Goal: Transaction & Acquisition: Purchase product/service

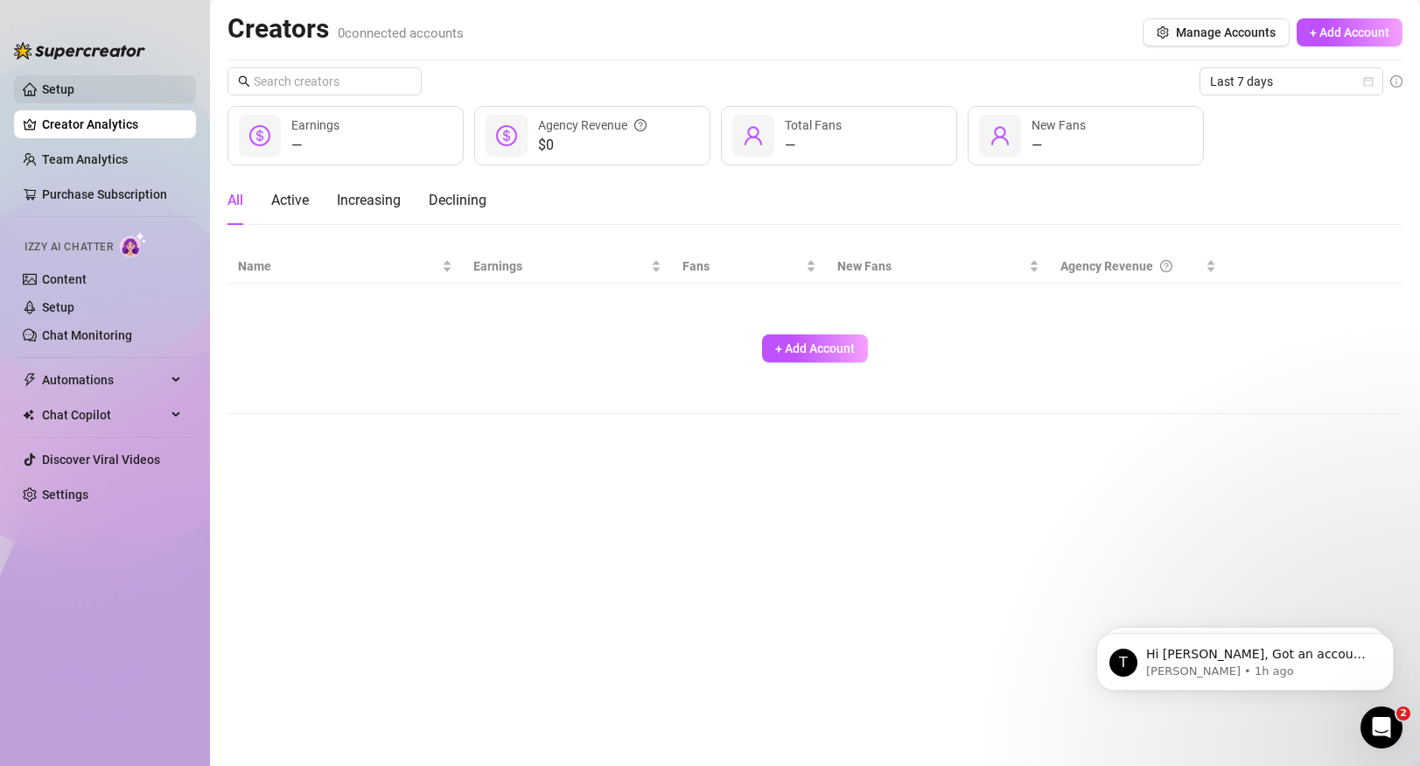
click at [55, 89] on link "Setup" at bounding box center [58, 89] width 32 height 14
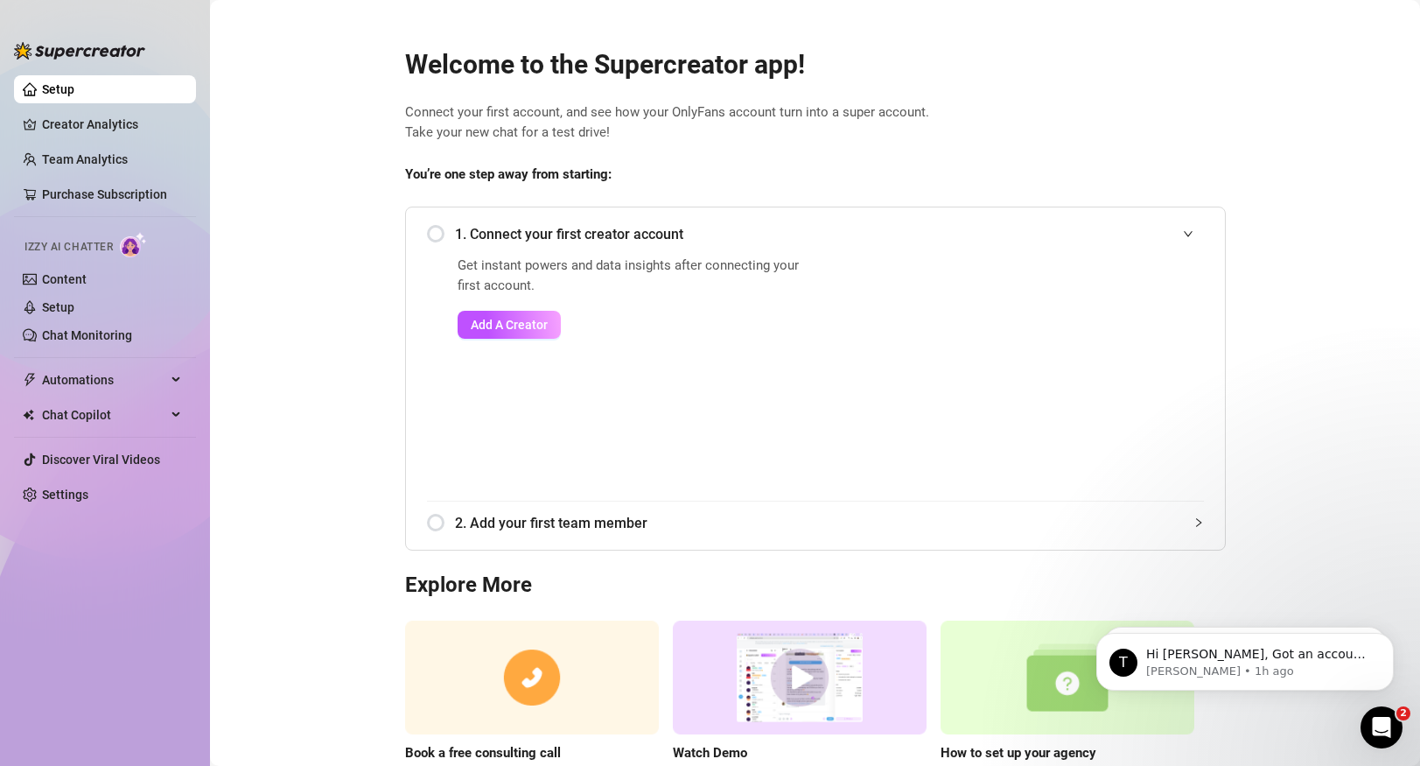
scroll to position [89, 0]
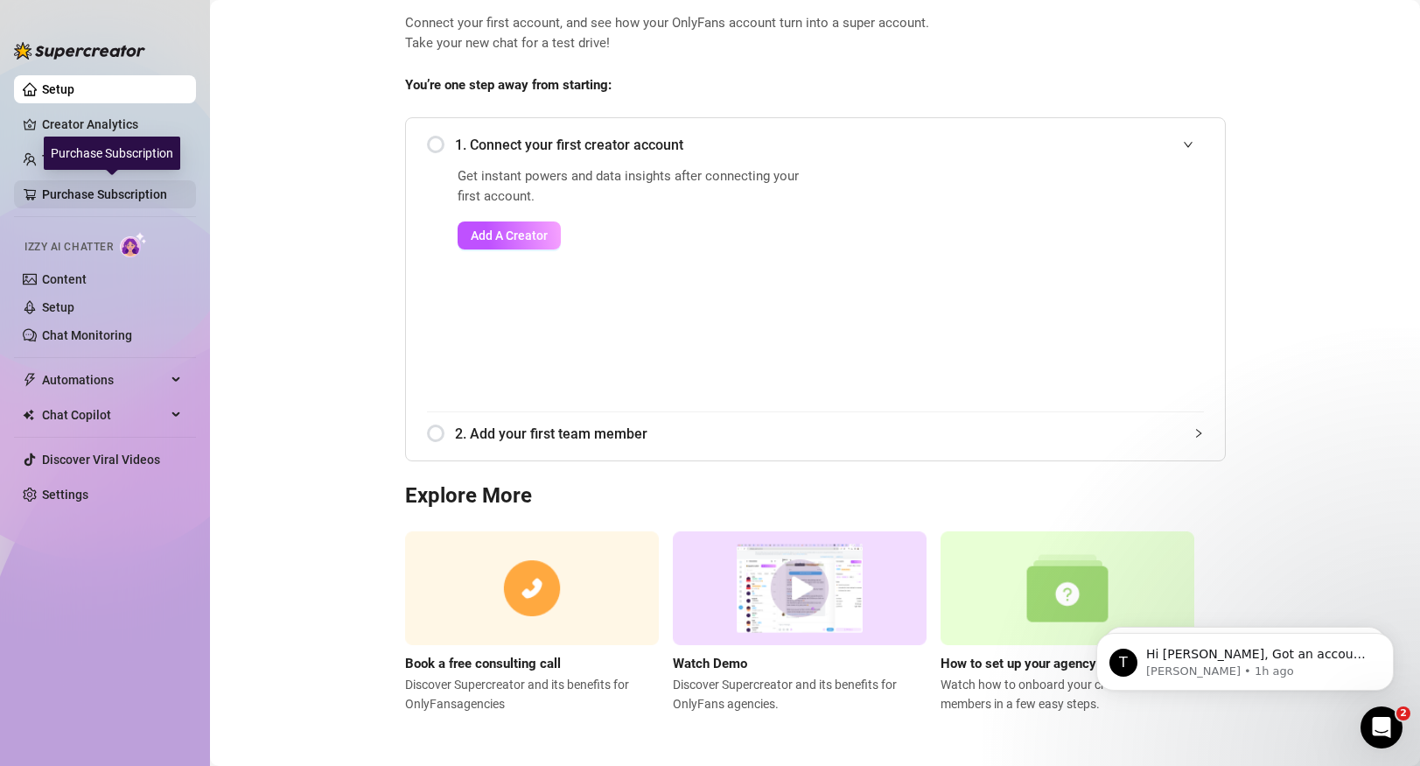
click at [42, 185] on link "Purchase Subscription" at bounding box center [112, 194] width 140 height 28
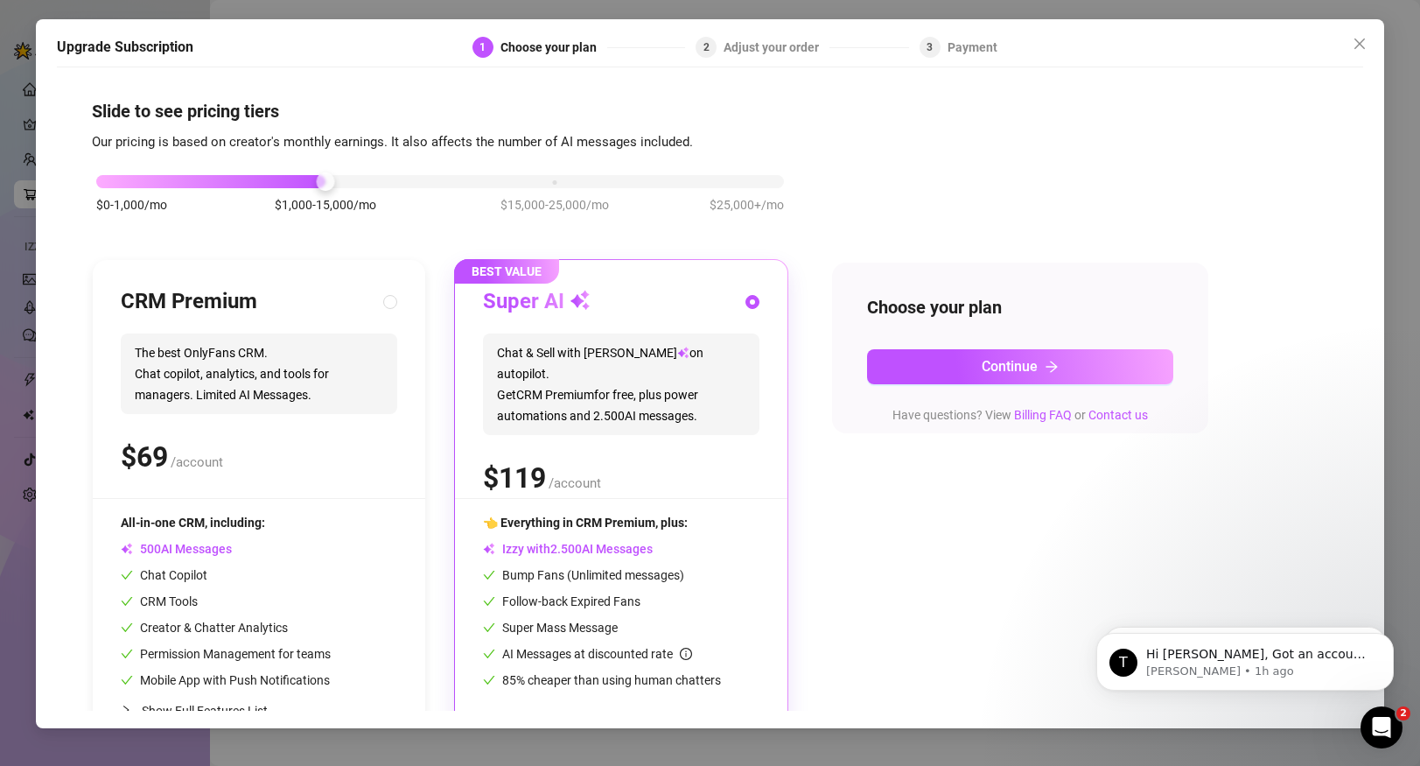
scroll to position [49, 0]
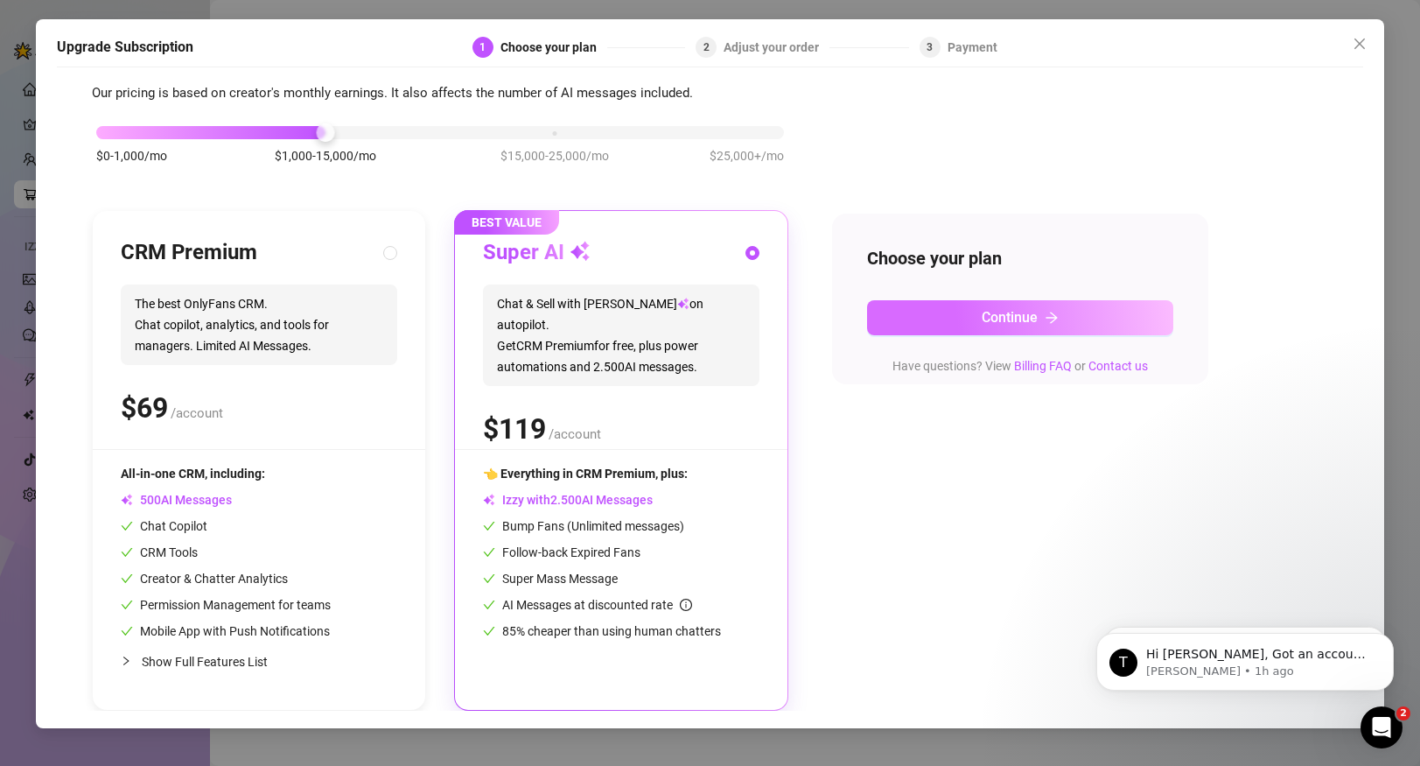
click at [979, 311] on button "Continue" at bounding box center [1020, 317] width 306 height 35
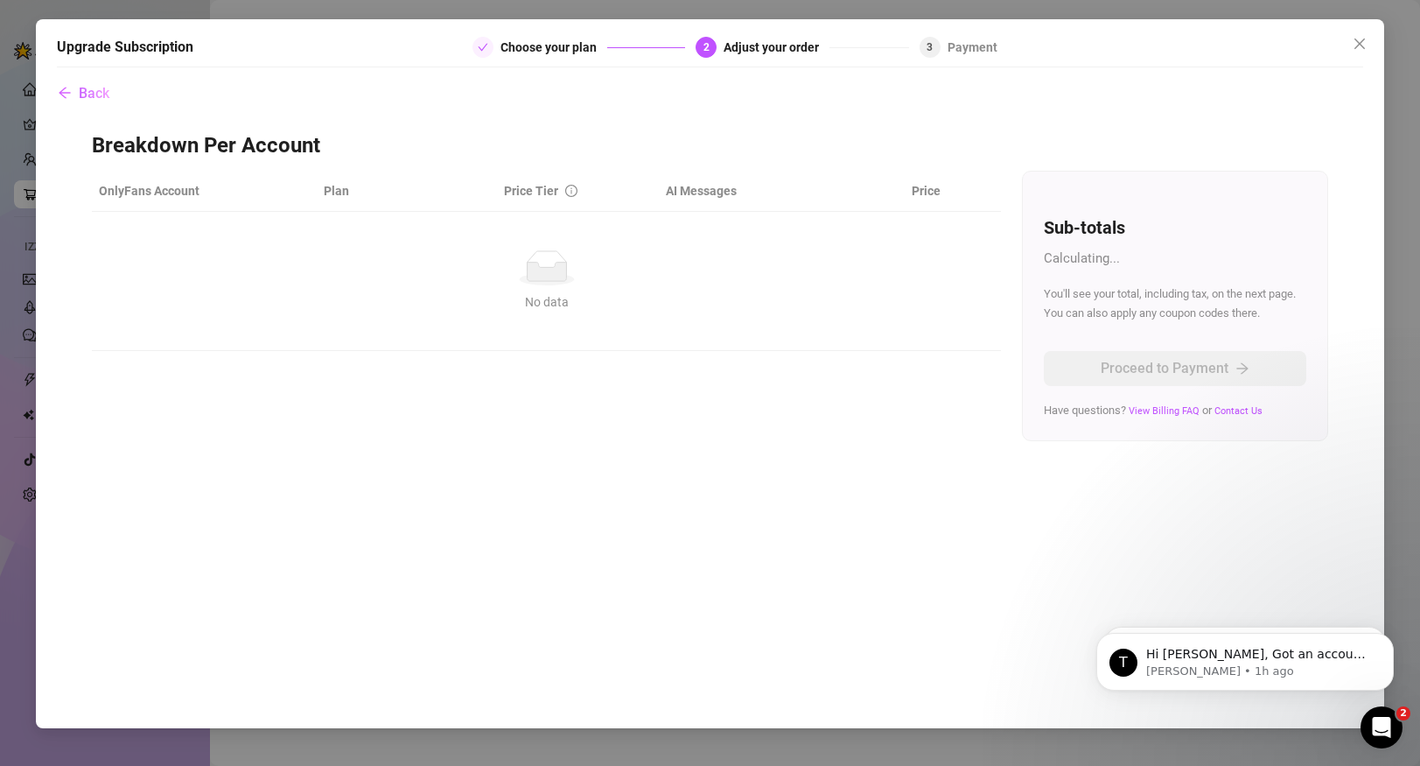
scroll to position [0, 0]
click at [1070, 616] on div "Back Breakdown Per Account OnlyFans Account Plan Price Tier AI Messages Price N…" at bounding box center [710, 393] width 1307 height 634
click at [101, 81] on button "Back" at bounding box center [83, 93] width 53 height 35
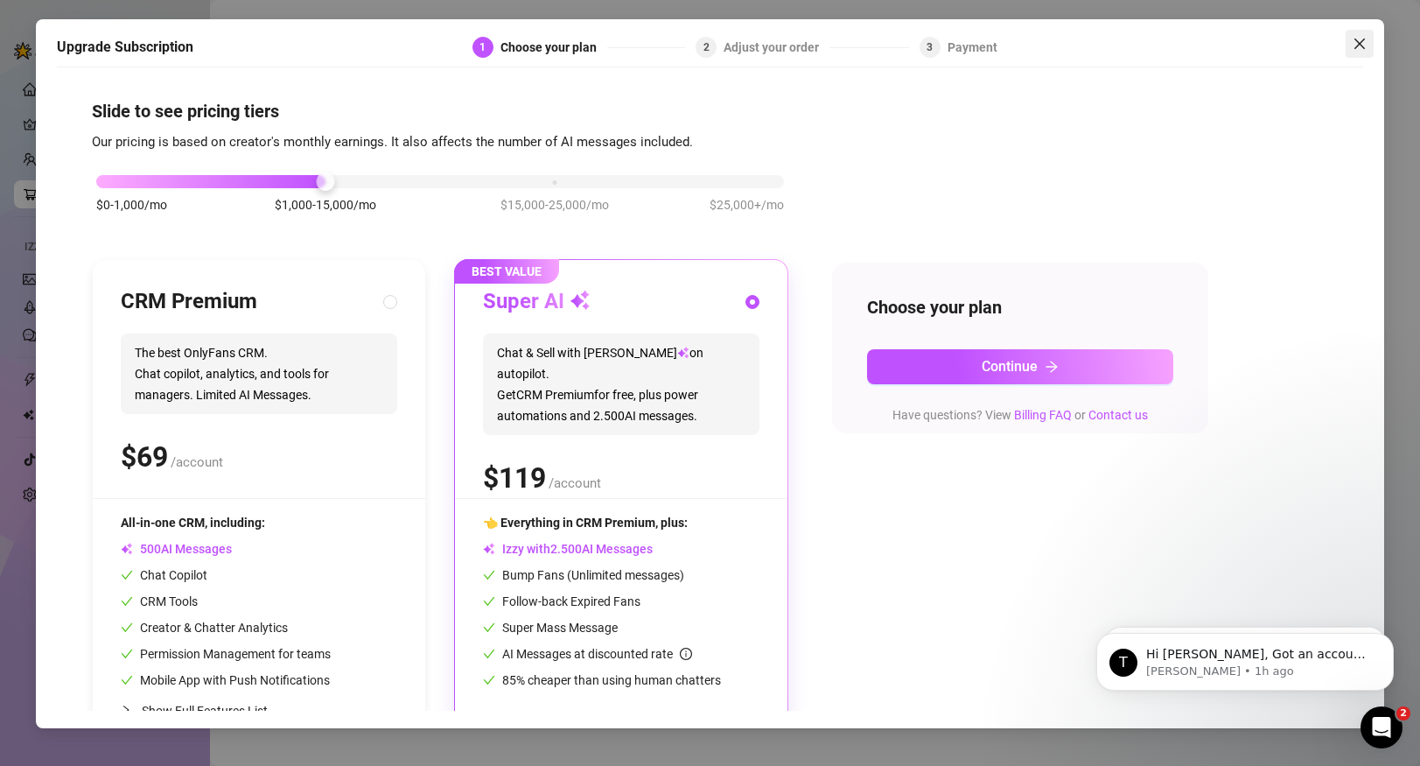
click at [1356, 43] on icon "close" at bounding box center [1360, 44] width 14 height 14
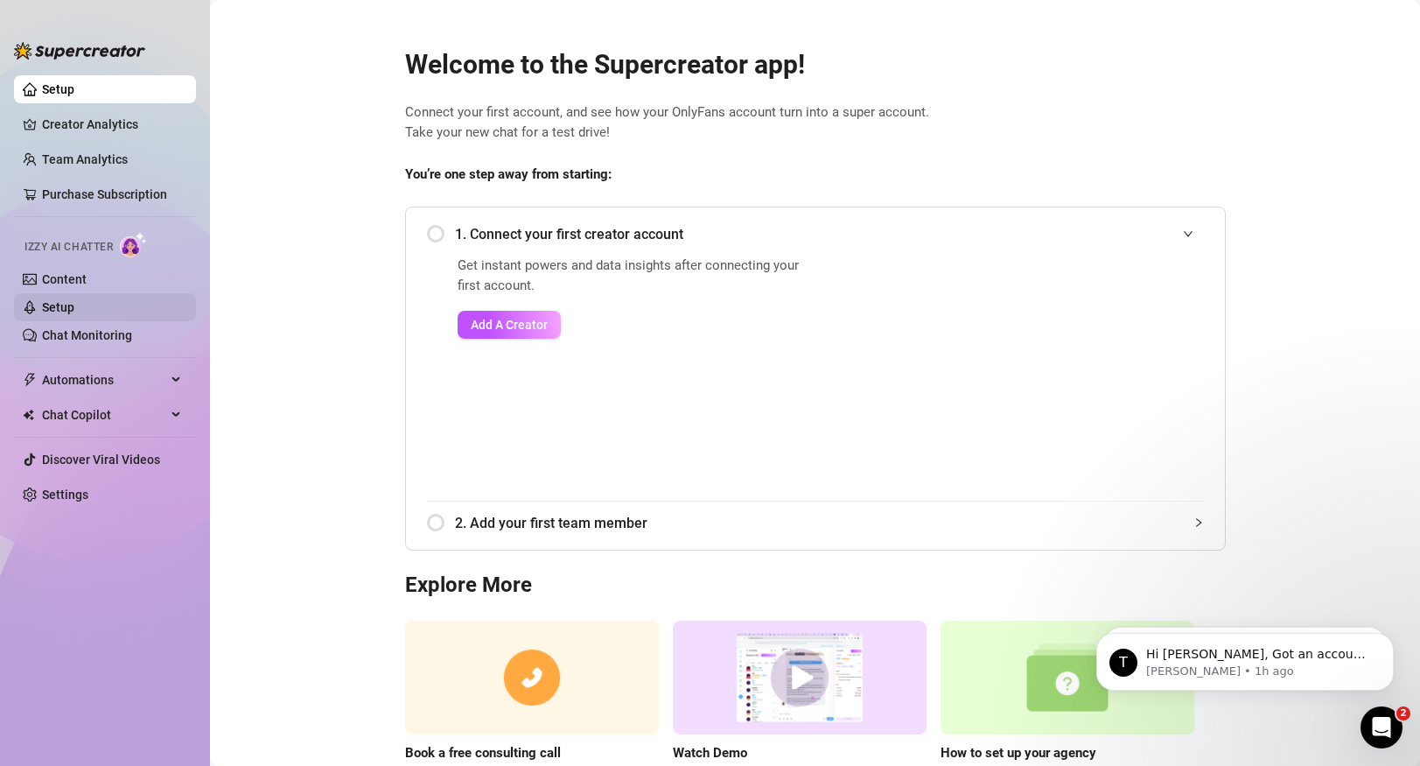
click at [55, 314] on link "Setup" at bounding box center [58, 307] width 32 height 14
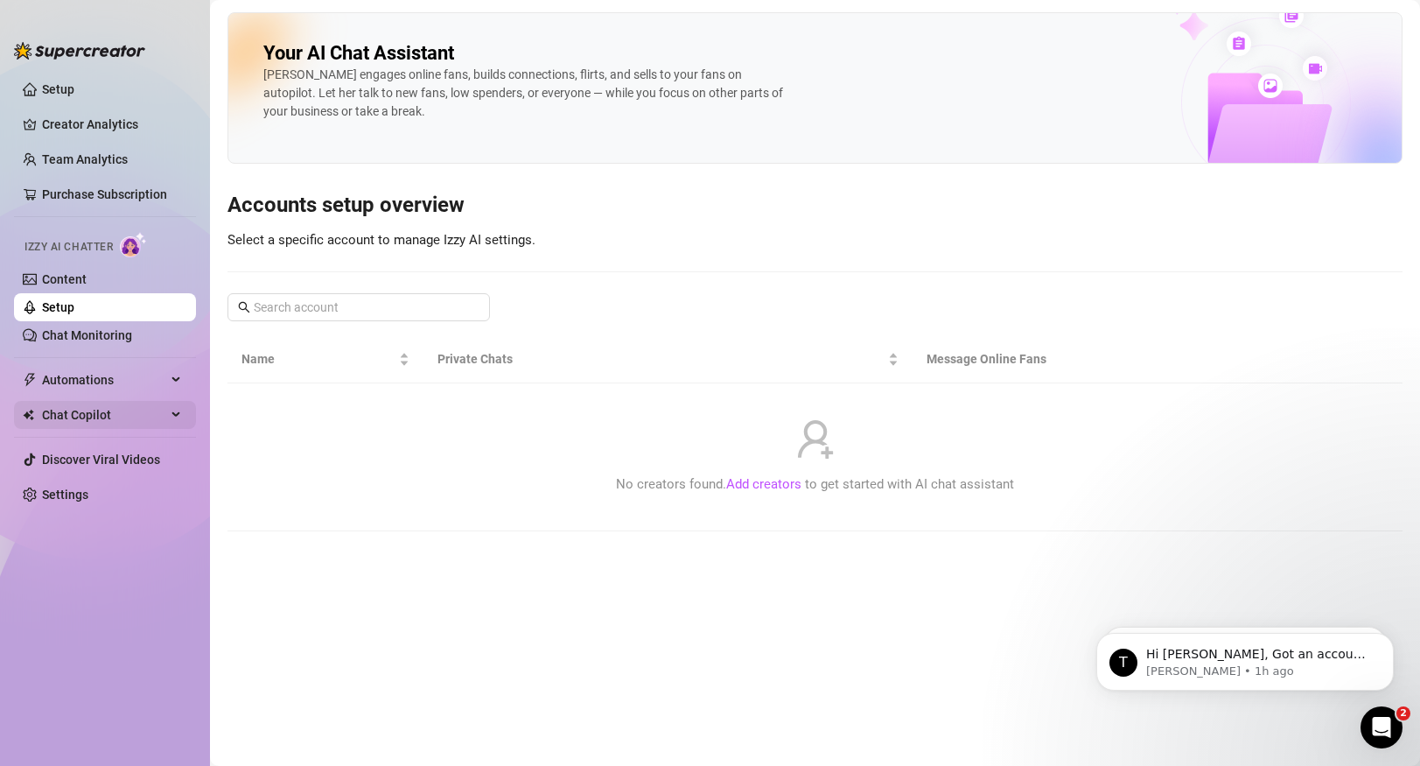
click at [72, 410] on span "Chat Copilot" at bounding box center [104, 415] width 124 height 28
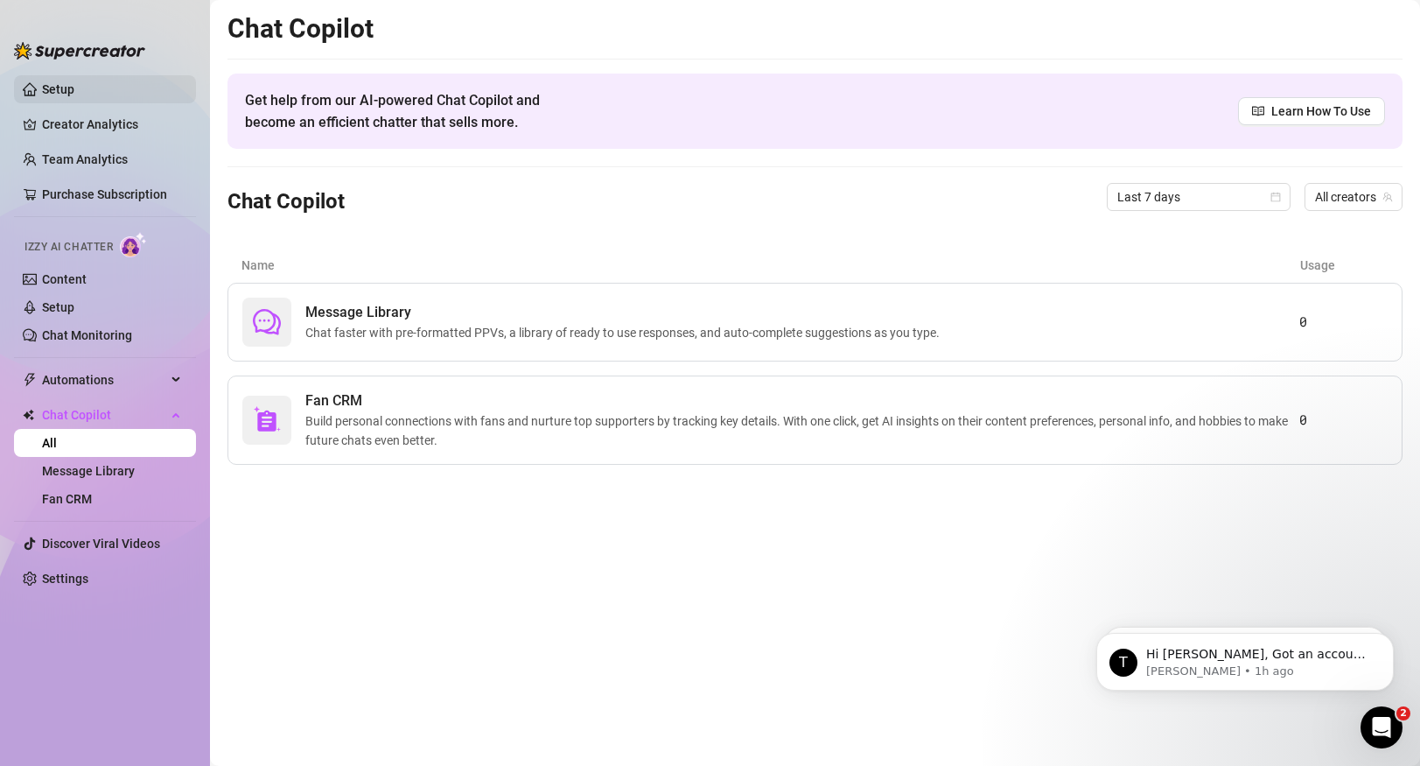
click at [63, 89] on link "Setup" at bounding box center [58, 89] width 32 height 14
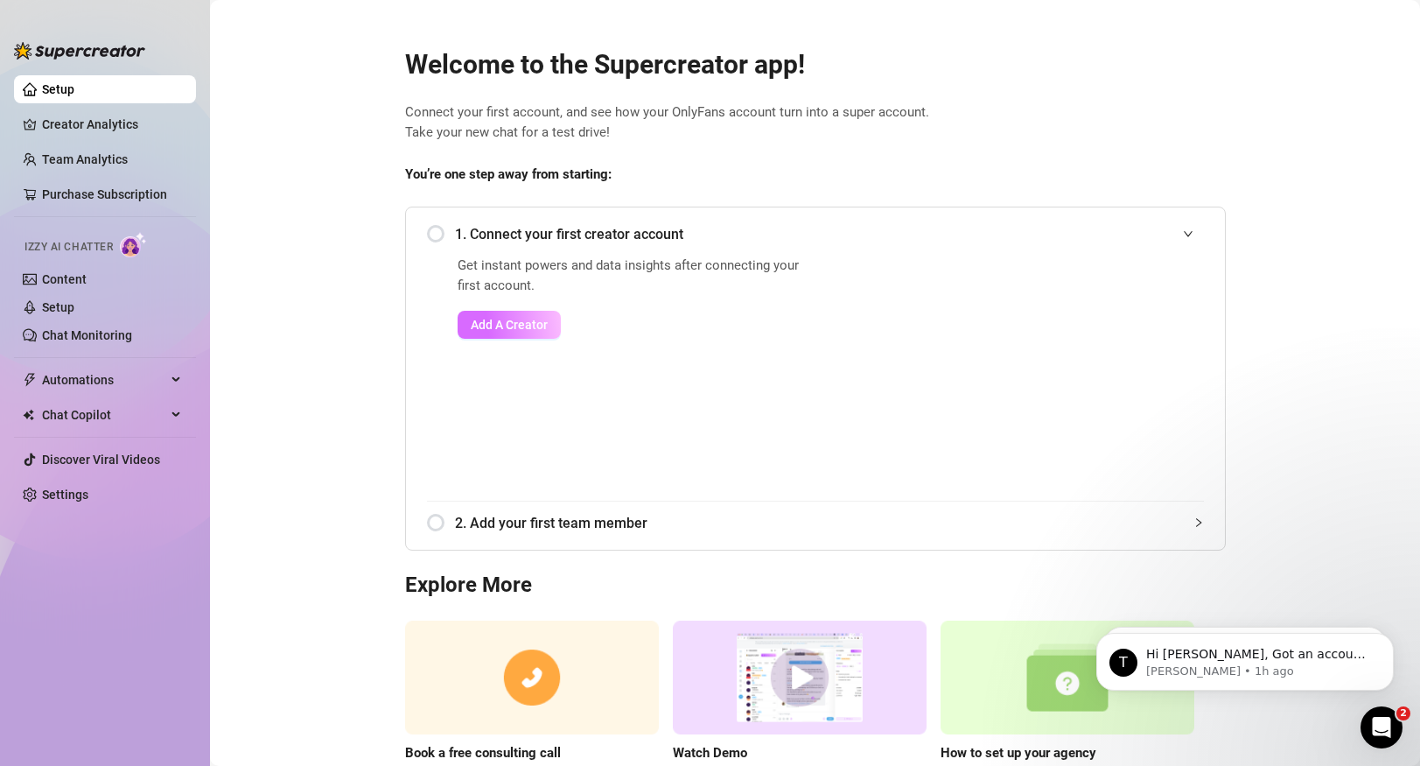
scroll to position [89, 0]
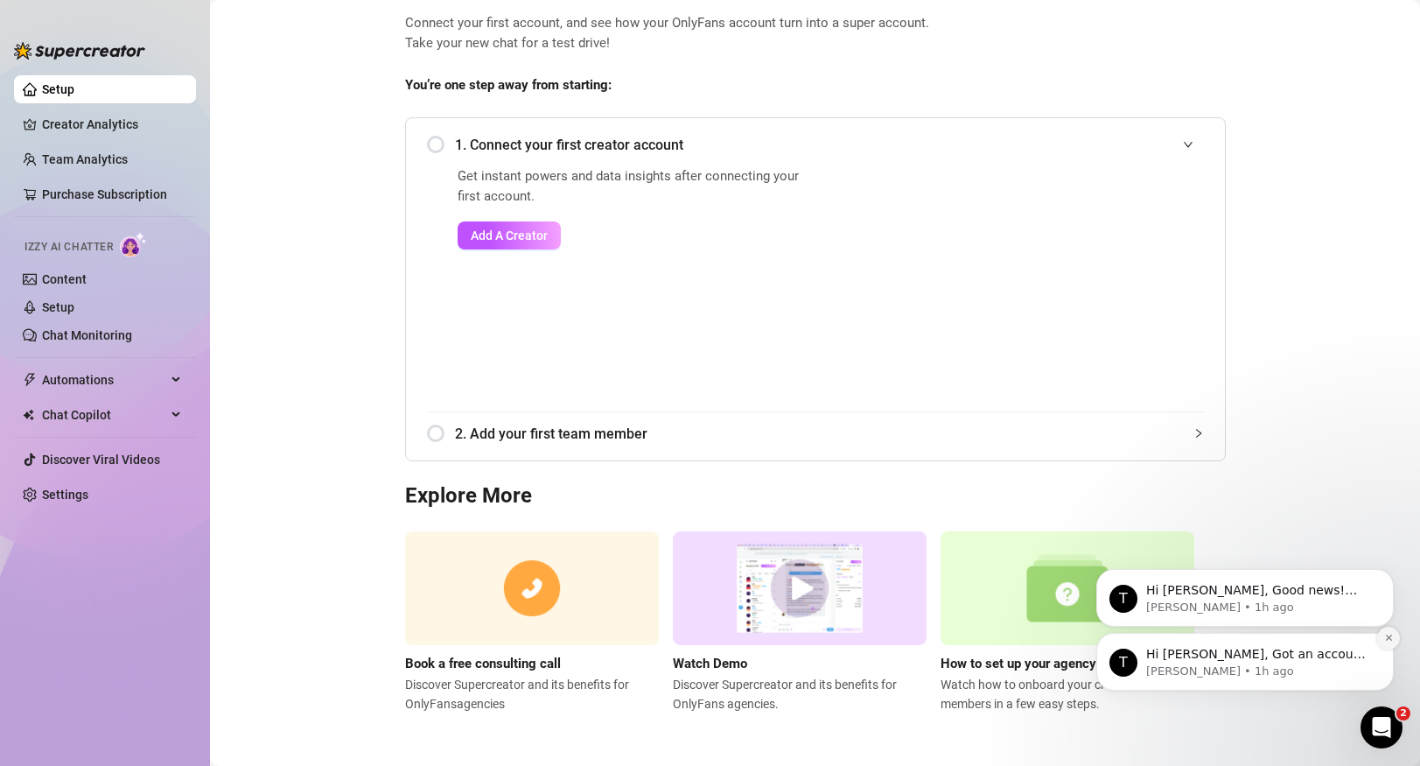
click at [1389, 634] on icon "Dismiss notification" at bounding box center [1389, 638] width 10 height 10
click at [1384, 638] on icon "Dismiss notification" at bounding box center [1389, 638] width 10 height 10
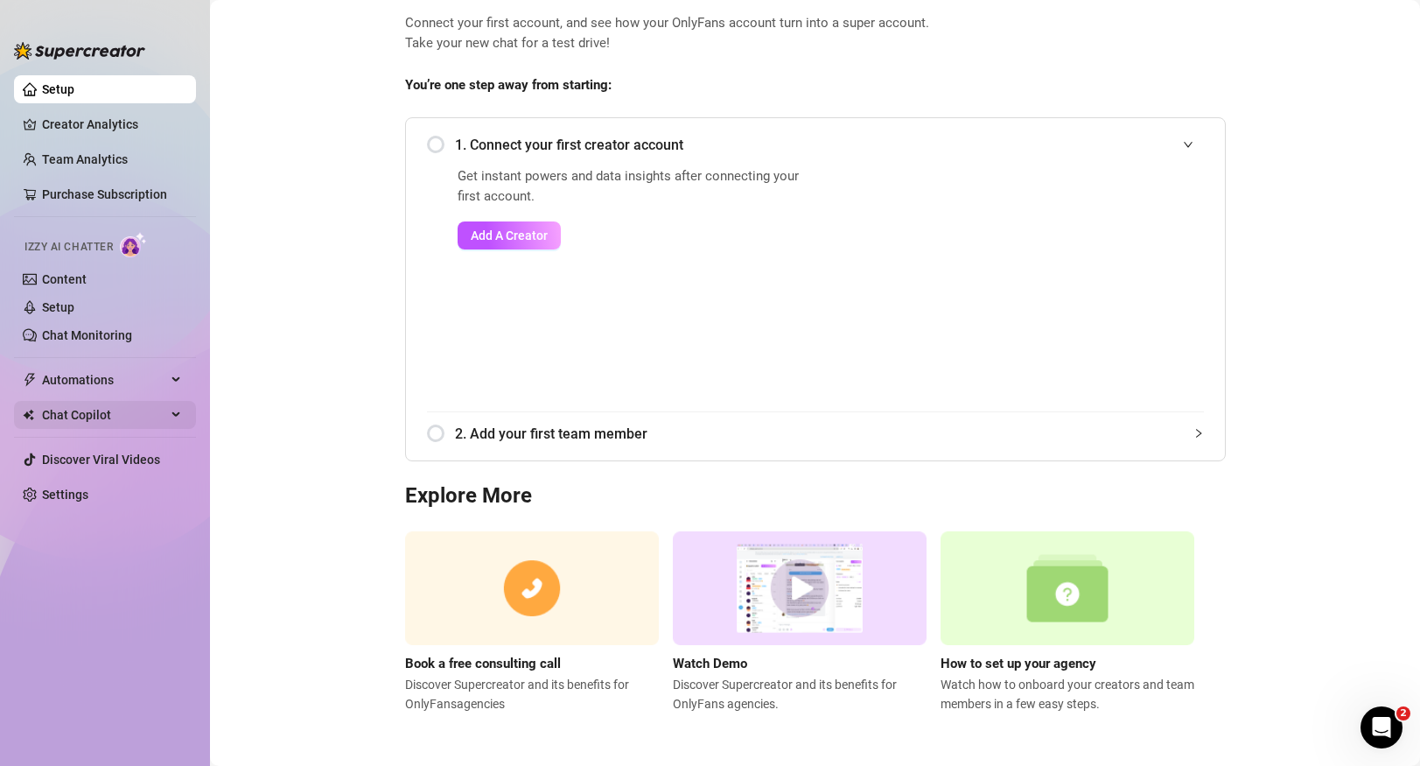
click at [68, 416] on span "Chat Copilot" at bounding box center [104, 415] width 124 height 28
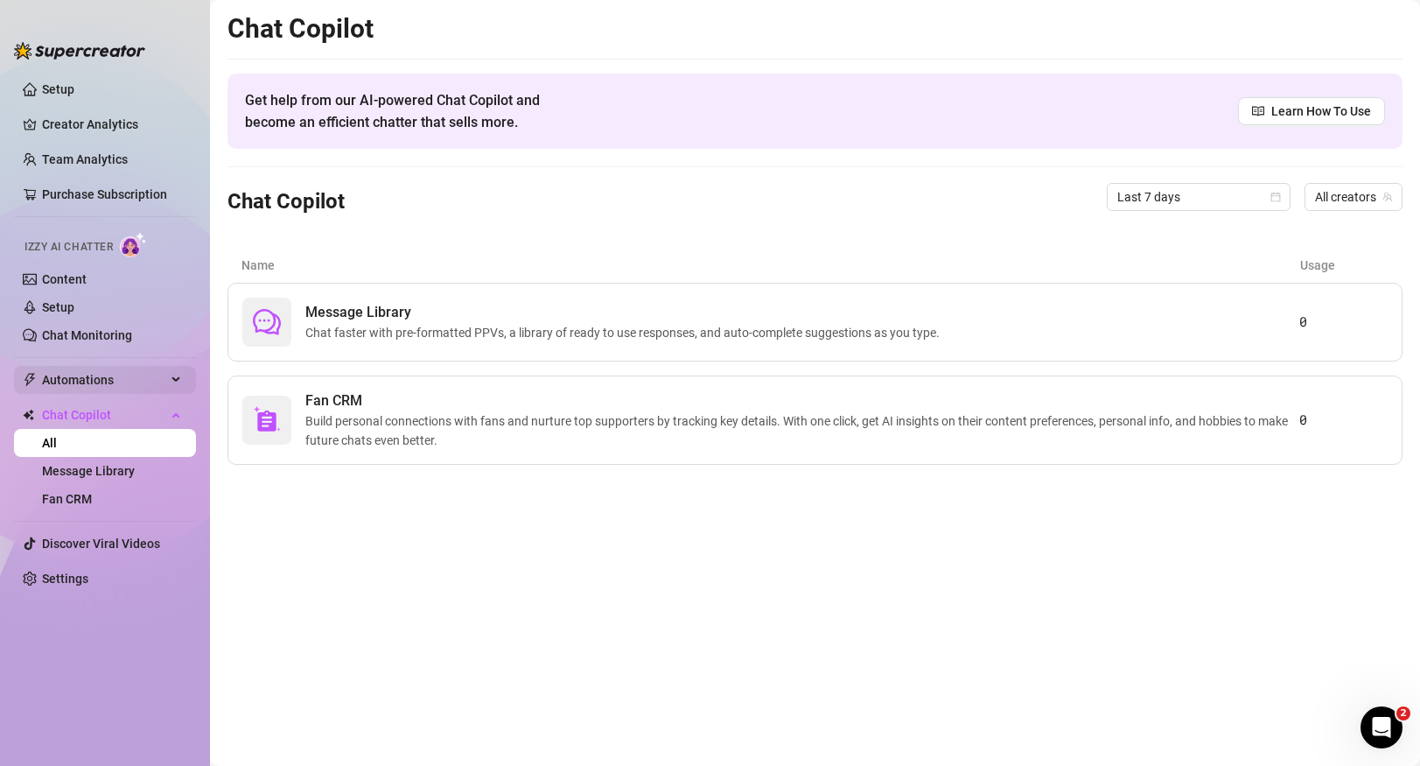
click at [73, 381] on span "Automations" at bounding box center [104, 380] width 124 height 28
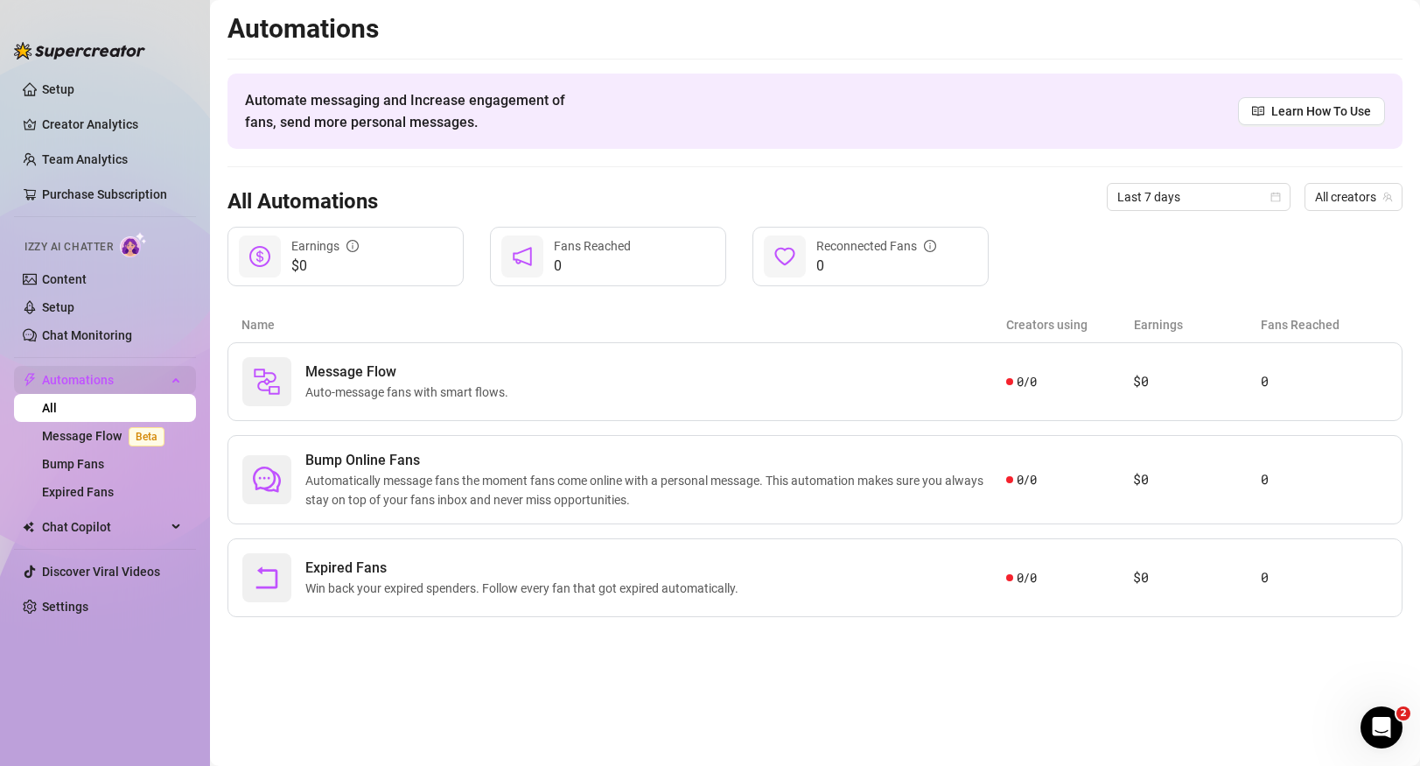
click at [110, 375] on span "Automations" at bounding box center [104, 380] width 124 height 28
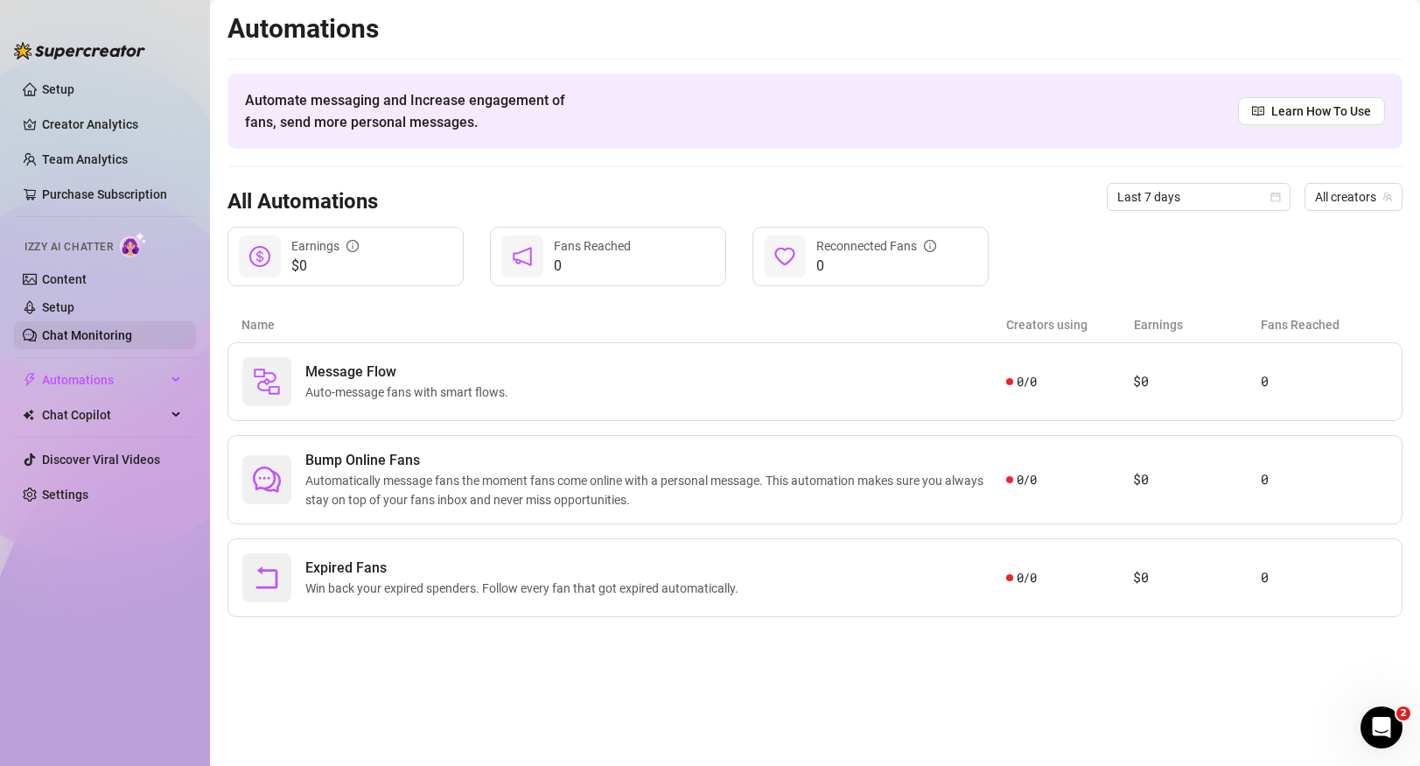
click at [101, 337] on link "Chat Monitoring" at bounding box center [87, 335] width 90 height 14
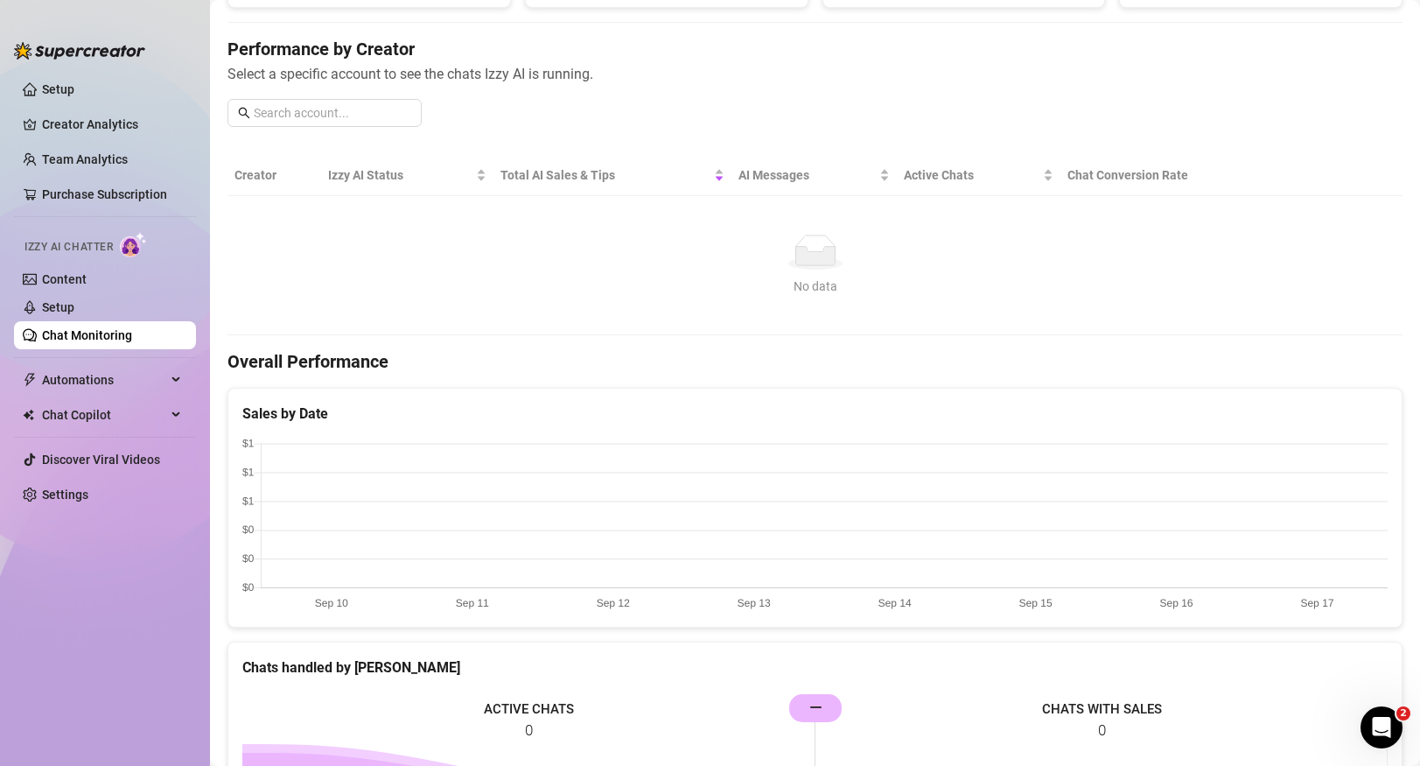
scroll to position [555, 0]
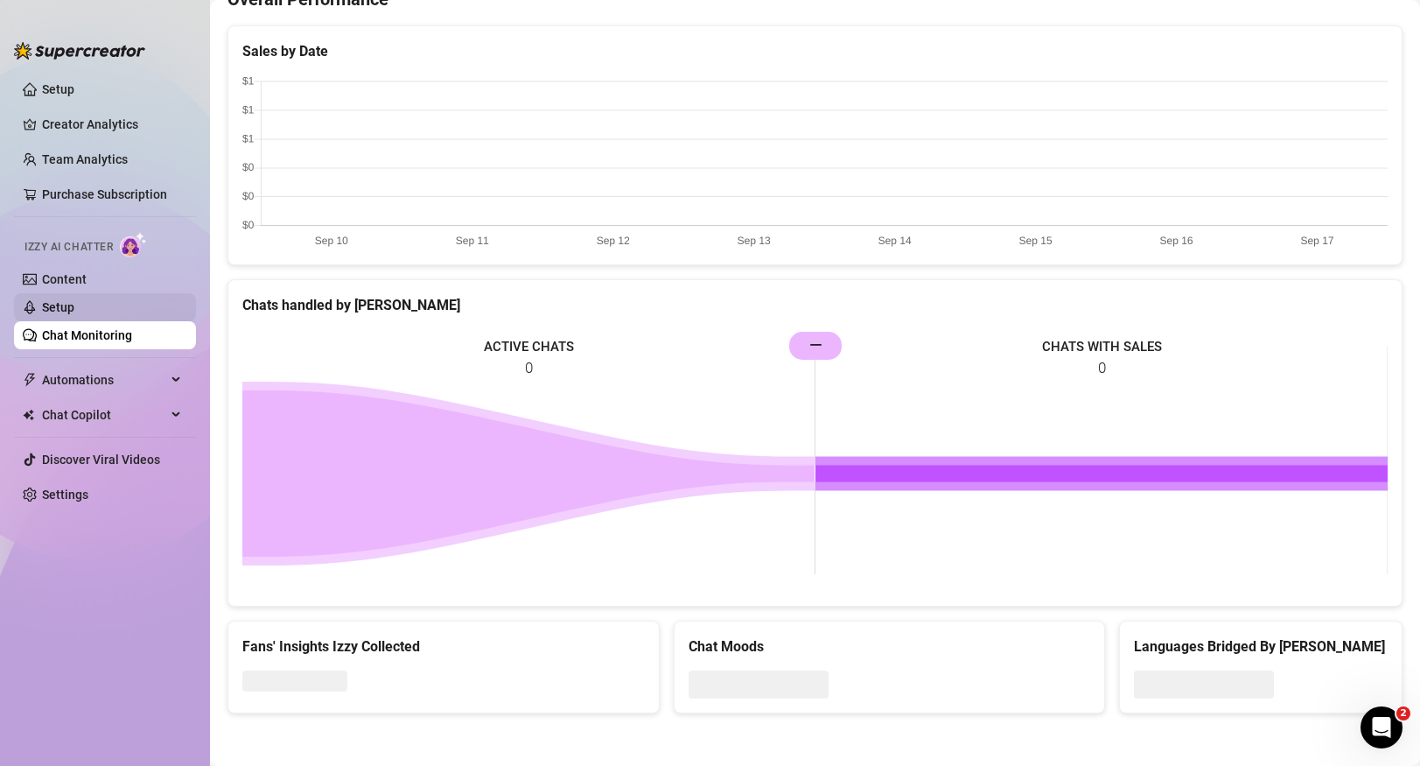
click at [74, 311] on link "Setup" at bounding box center [58, 307] width 32 height 14
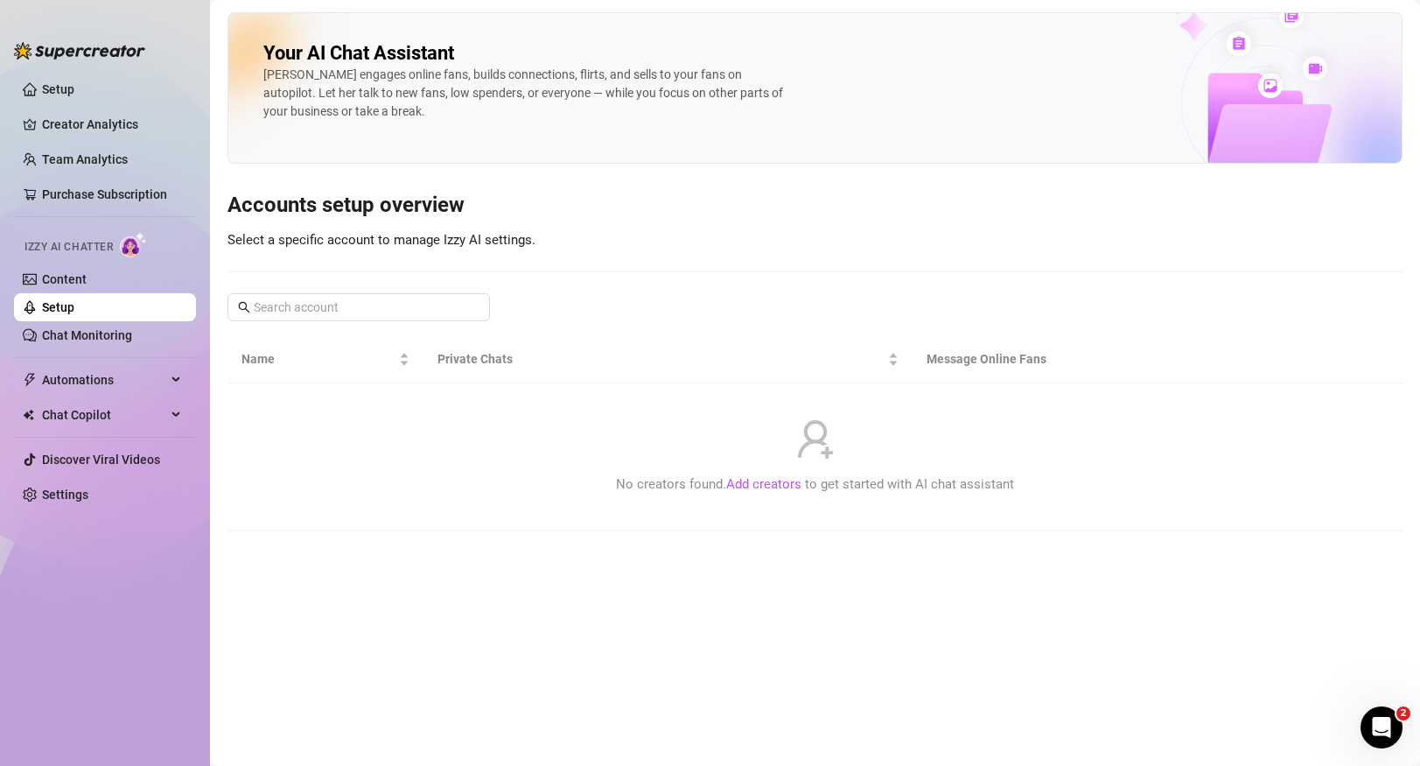
drag, startPoint x: 94, startPoint y: 263, endPoint x: 1057, endPoint y: 480, distance: 987.5
click at [1014, 472] on div "Setup Creator Analytics Team Analytics Purchase Subscription Izzy AI Chatter Co…" at bounding box center [710, 383] width 1420 height 766
click at [787, 491] on link "Add creators" at bounding box center [763, 484] width 75 height 16
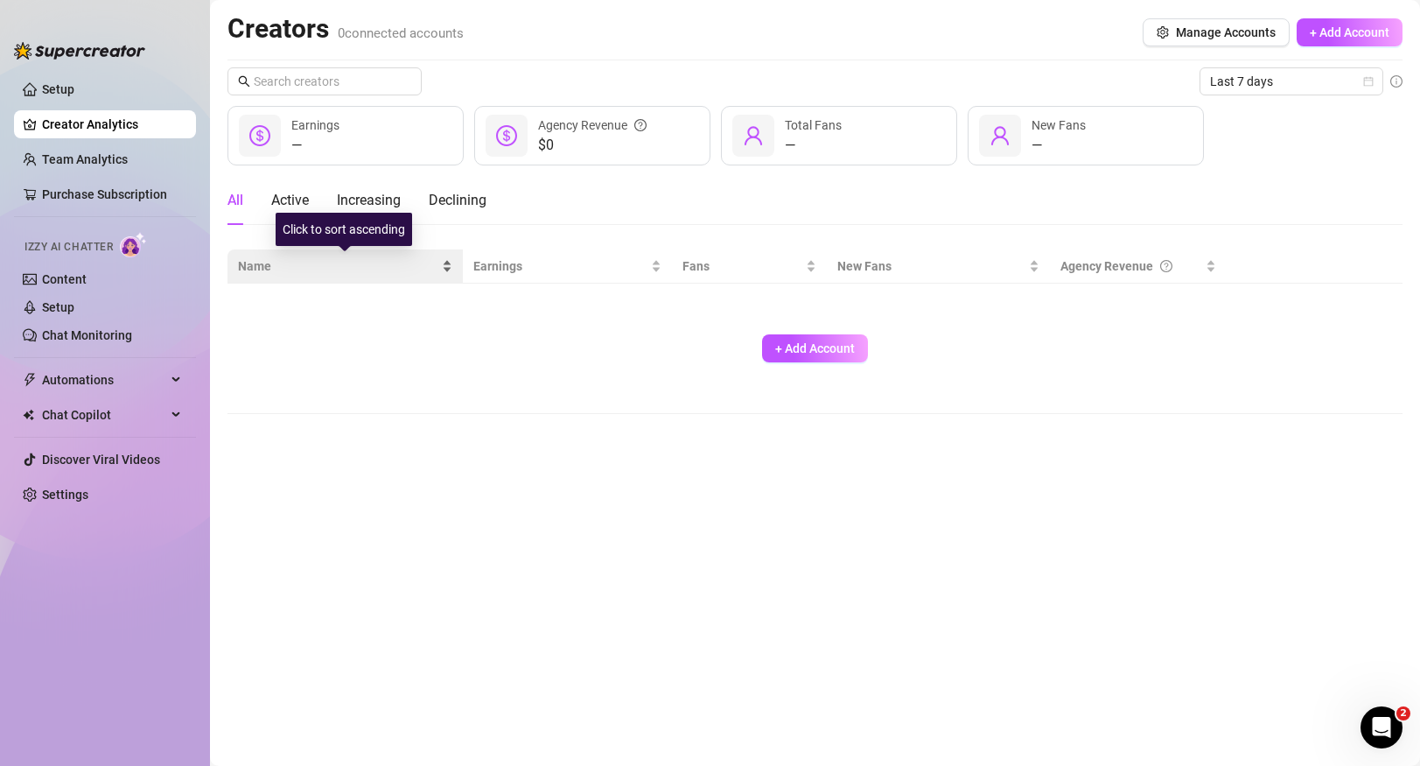
click at [261, 276] on div "Name" at bounding box center [345, 265] width 214 height 19
click at [842, 362] on div "+ Add Account" at bounding box center [815, 347] width 1154 height 115
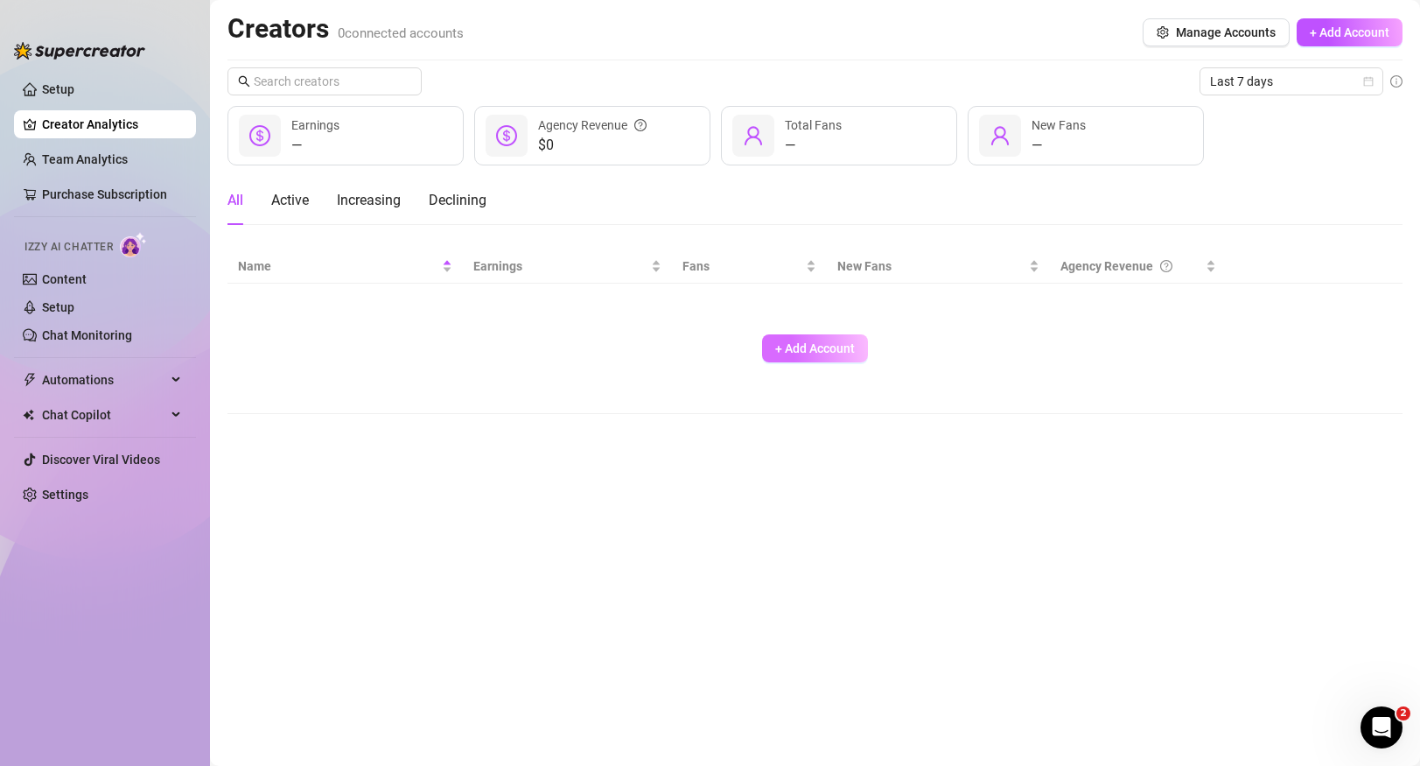
click at [836, 354] on span "+ Add Account" at bounding box center [815, 348] width 80 height 14
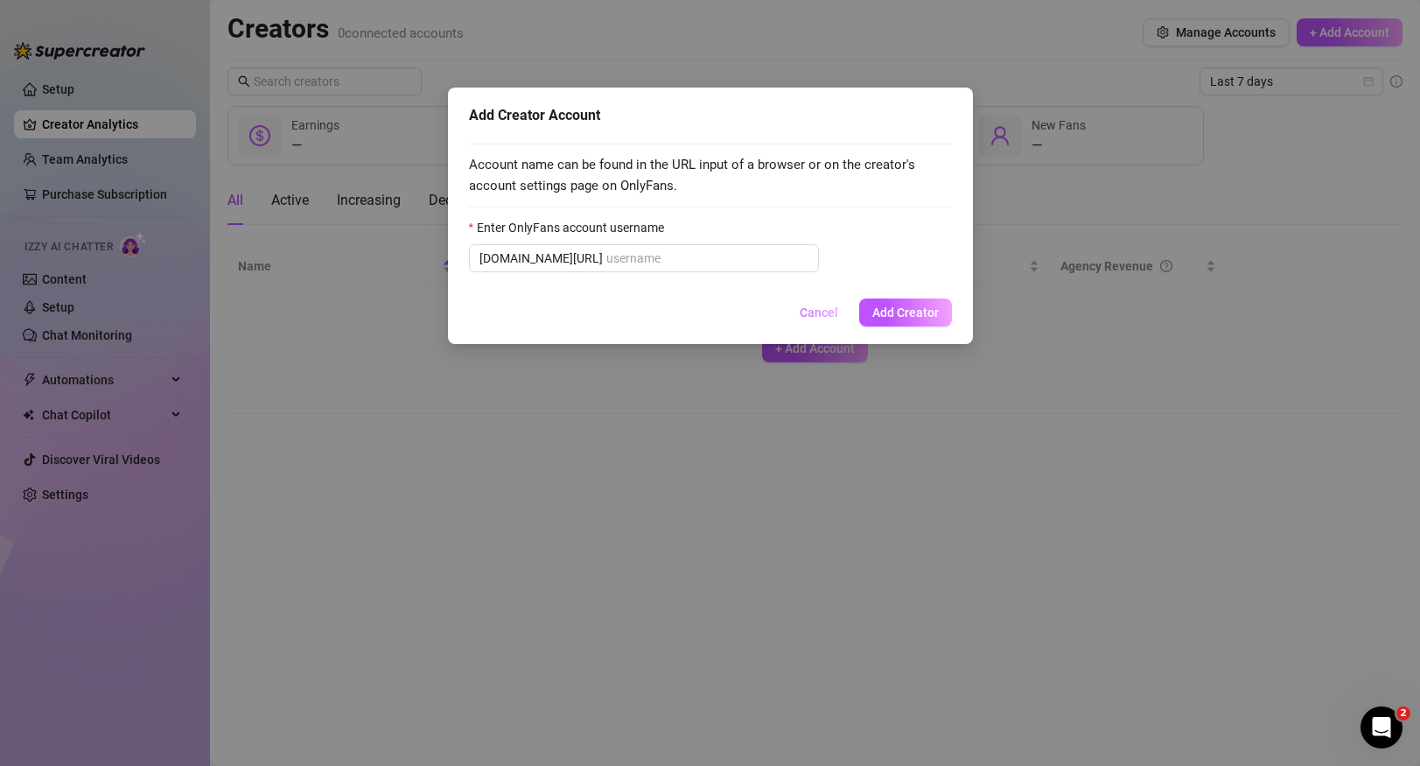
click at [814, 317] on span "Cancel" at bounding box center [819, 312] width 38 height 14
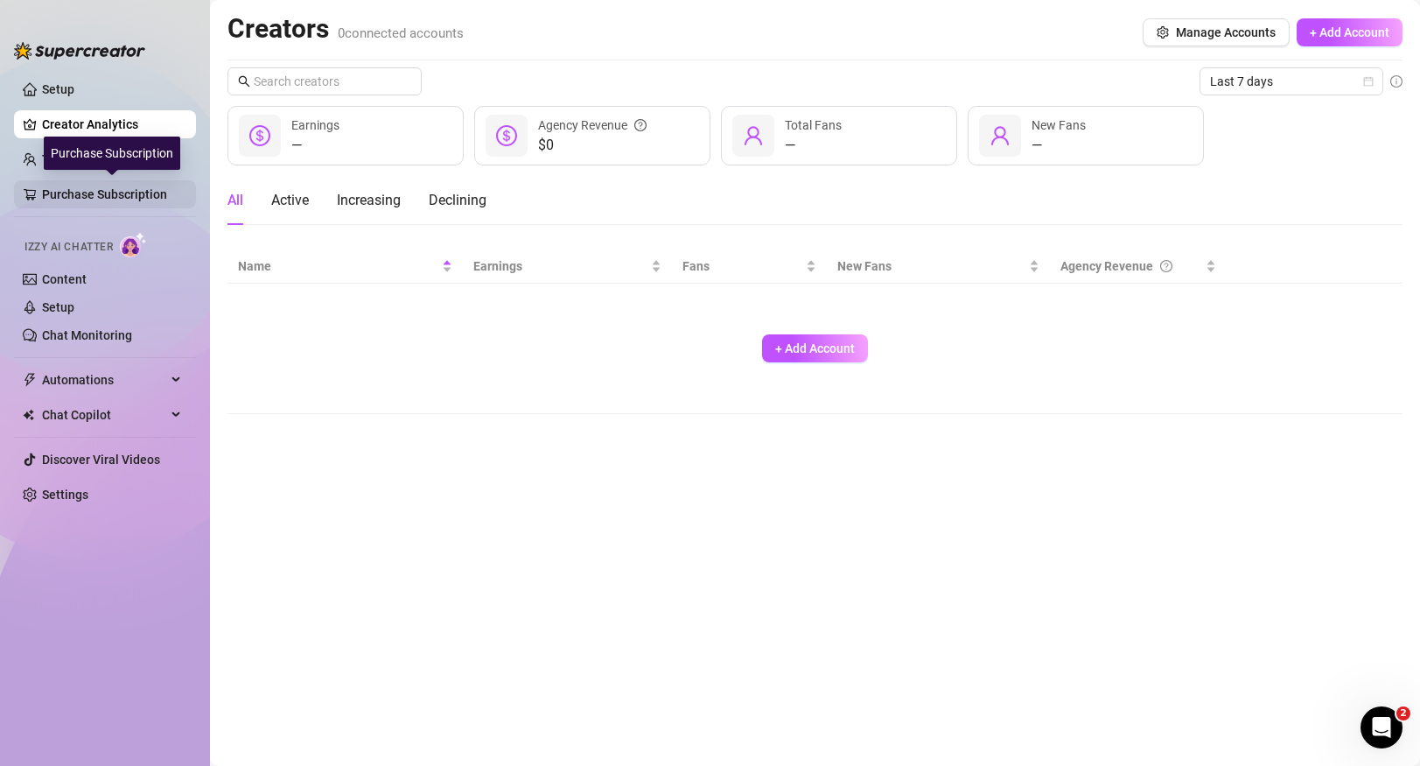
click at [92, 190] on link "Purchase Subscription" at bounding box center [112, 194] width 140 height 28
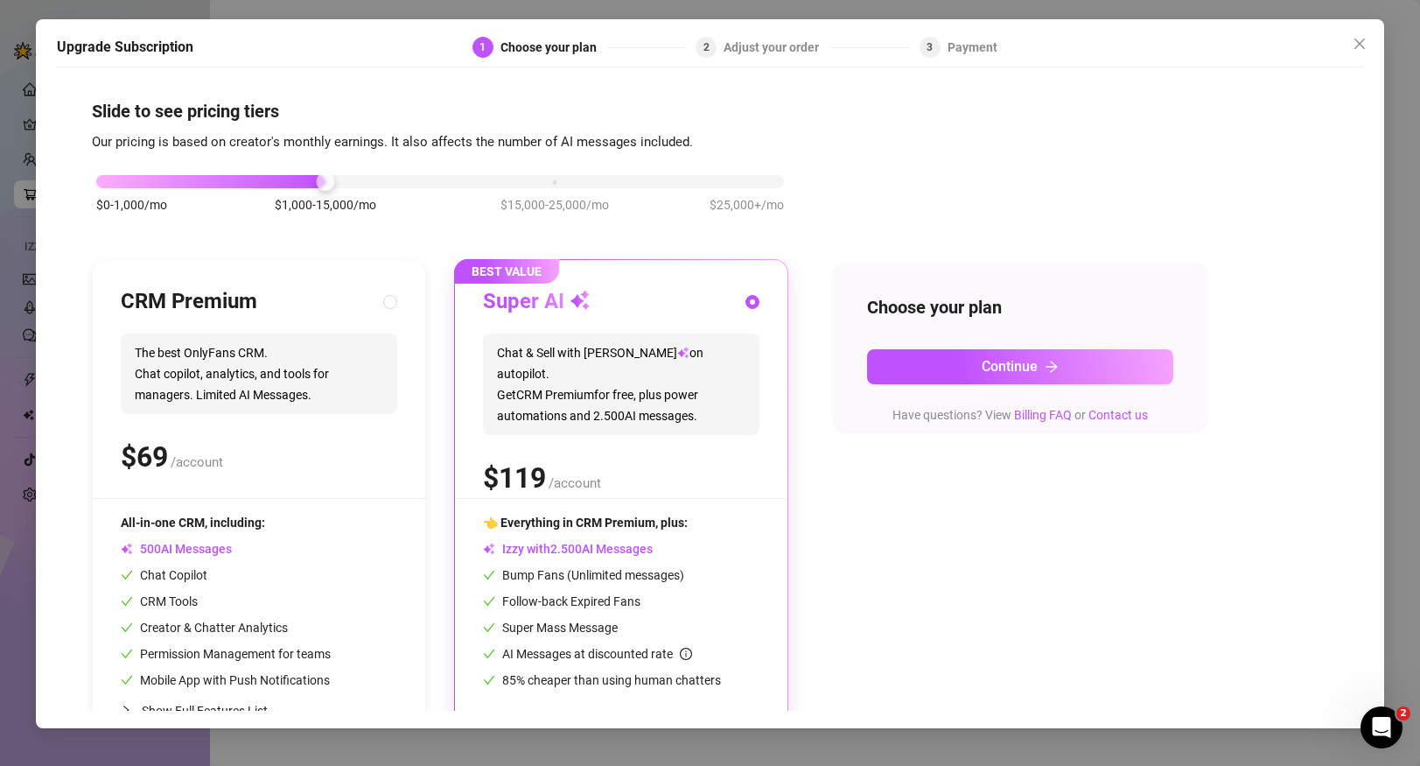
scroll to position [49, 0]
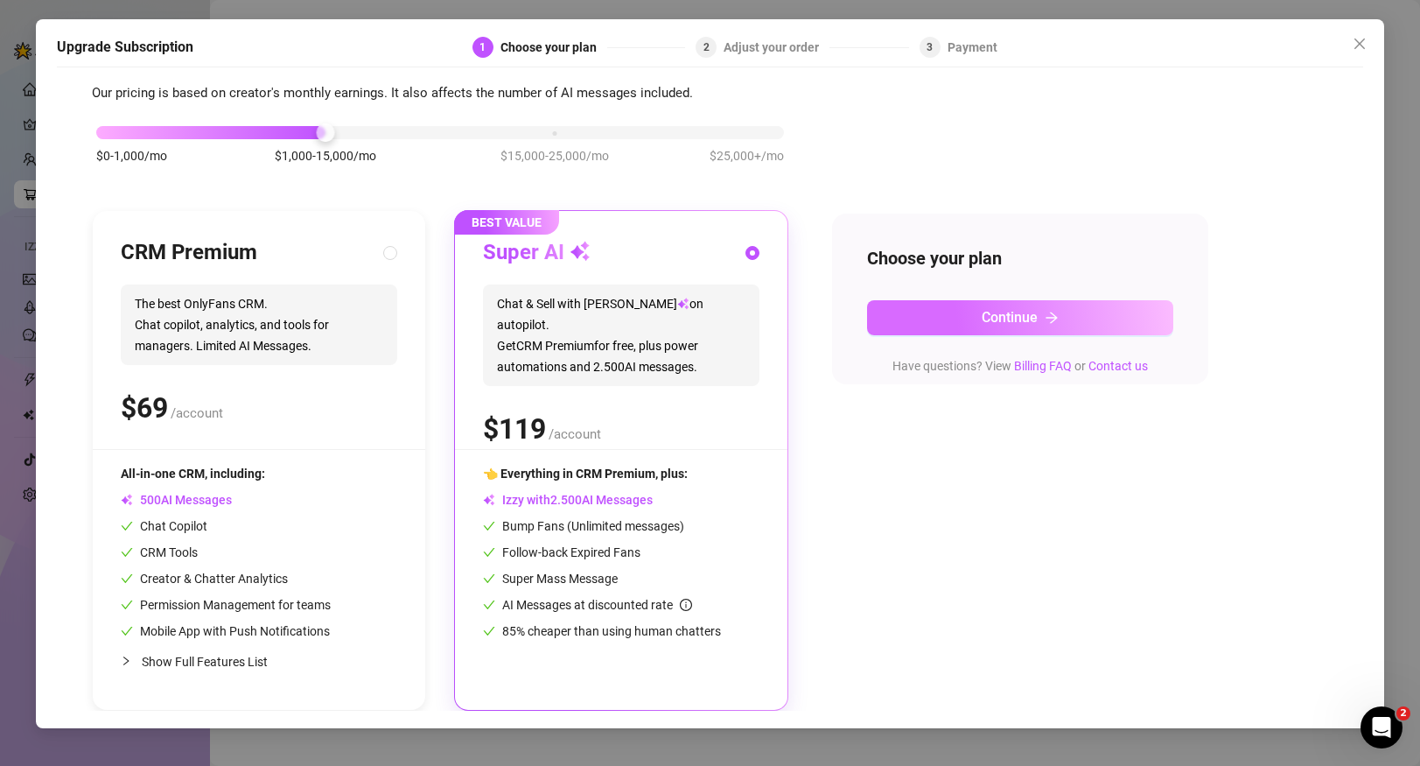
click at [1046, 320] on icon "arrow-right" at bounding box center [1052, 318] width 14 height 14
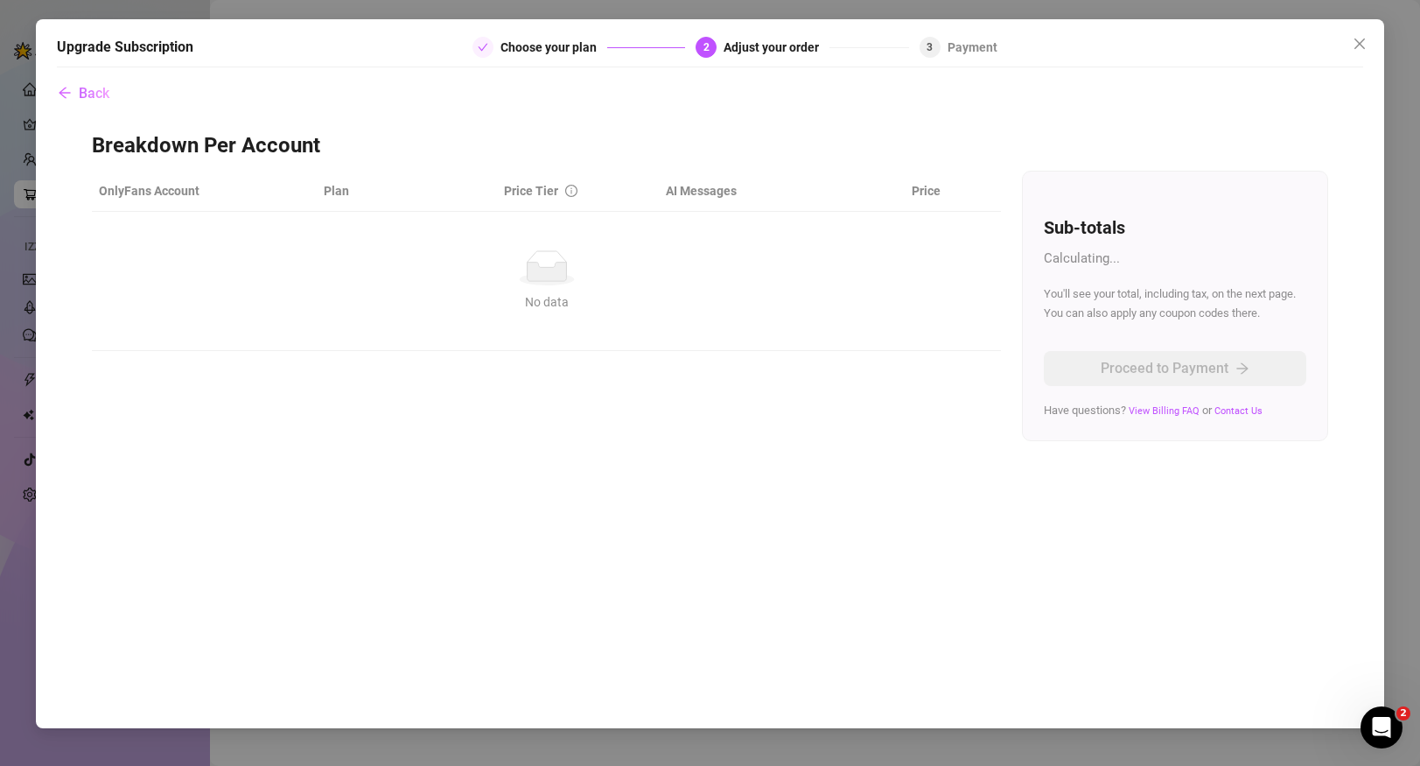
click at [941, 35] on div "Upgrade Subscription Choose your plan 2 Adjust your order 3 Payment Back Breakd…" at bounding box center [710, 373] width 1349 height 709
click at [941, 44] on div "3 Payment" at bounding box center [959, 47] width 78 height 21
drag, startPoint x: 941, startPoint y: 44, endPoint x: 36, endPoint y: 199, distance: 918.8
click at [941, 44] on div "3 Payment" at bounding box center [959, 47] width 78 height 21
click at [82, 96] on span "Back" at bounding box center [94, 93] width 31 height 17
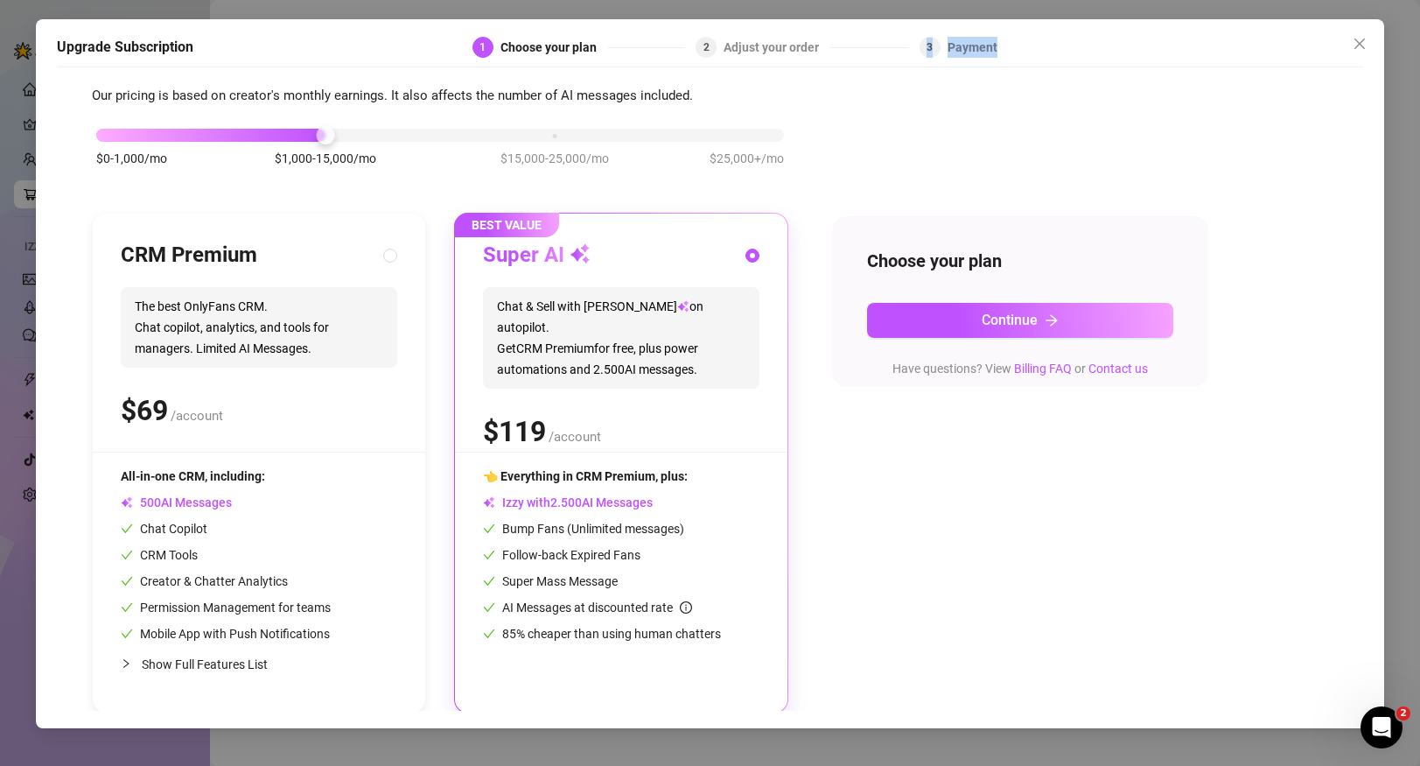
scroll to position [49, 0]
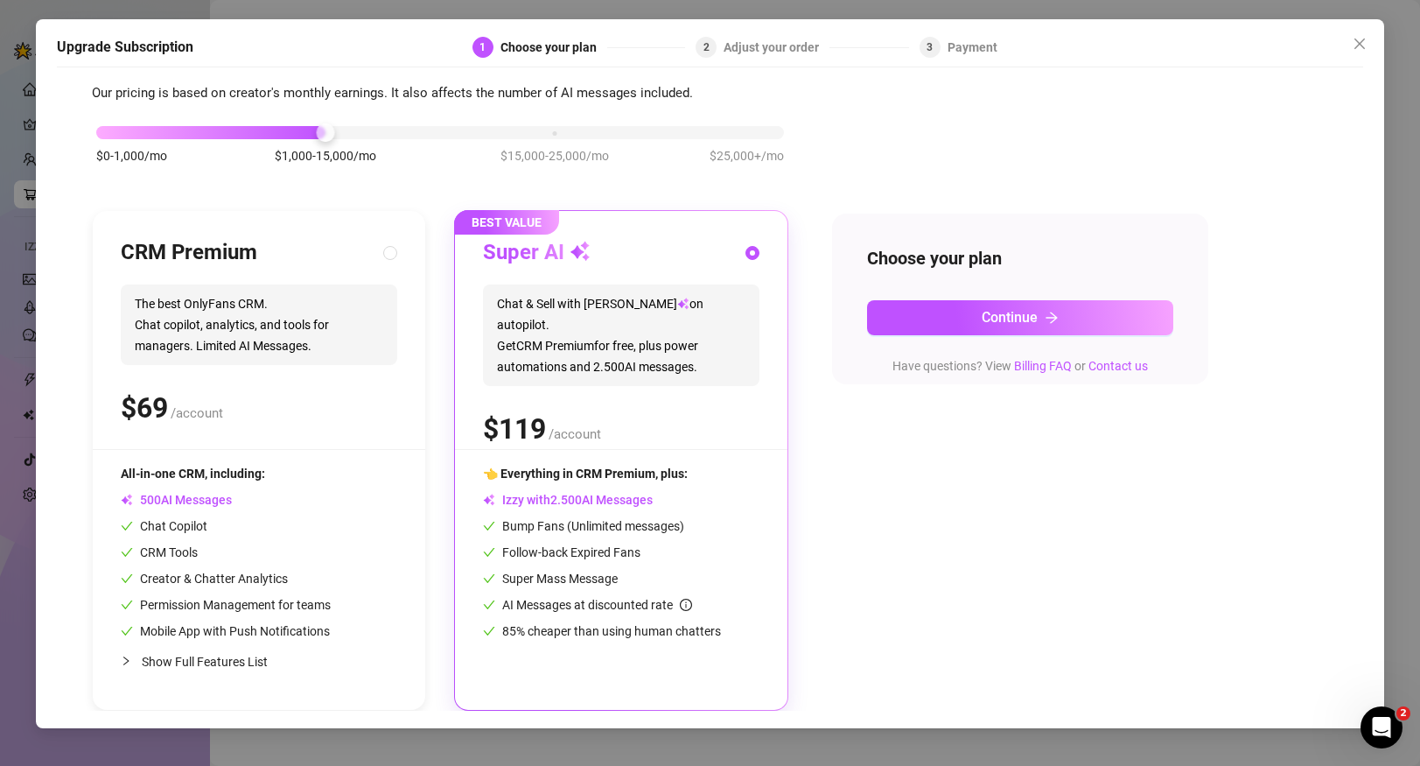
click at [204, 388] on div "$ /account" at bounding box center [259, 408] width 276 height 44
radio input "true"
radio input "false"
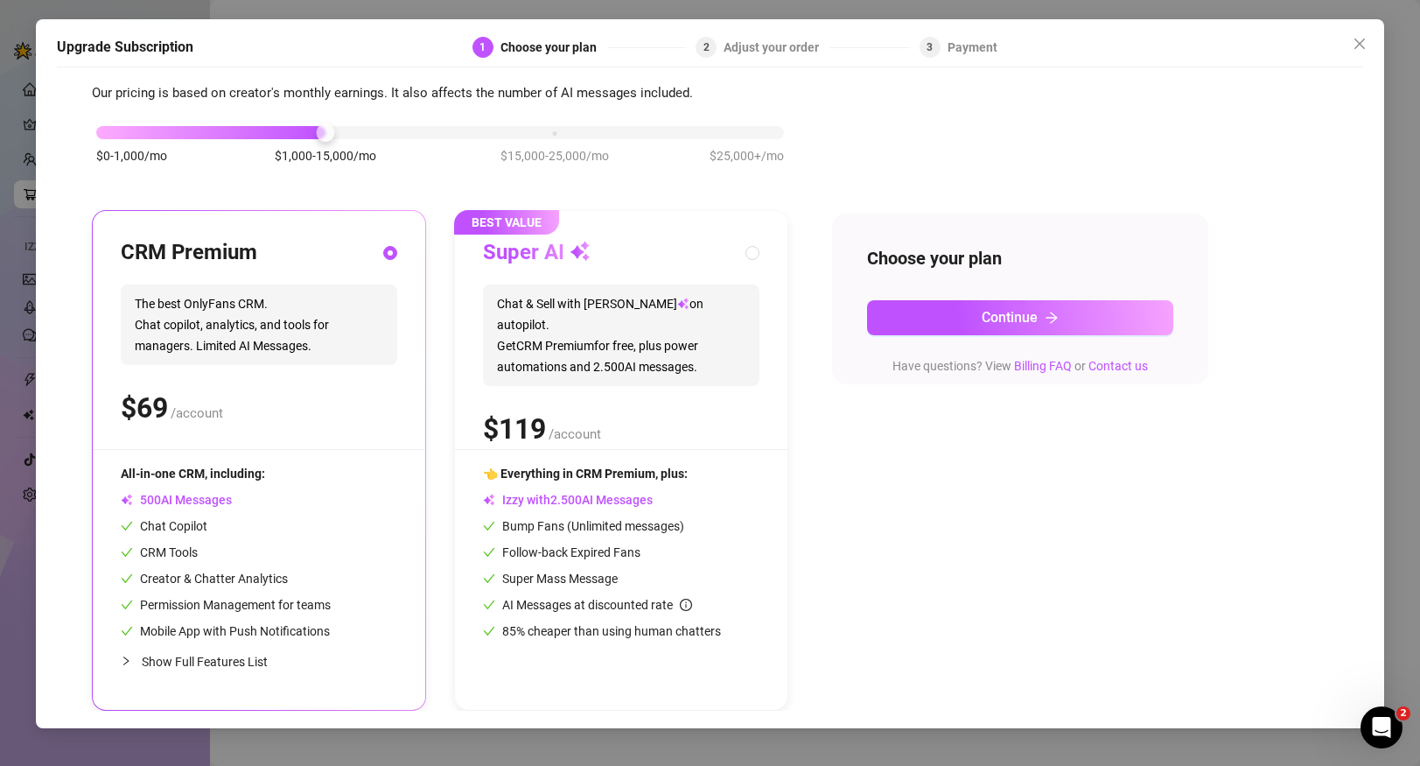
click at [635, 369] on div "Super AI Chat & Sell with Izzy on autopilot. Get CRM Premium for free, plus pow…" at bounding box center [621, 344] width 276 height 210
radio input "false"
radio input "true"
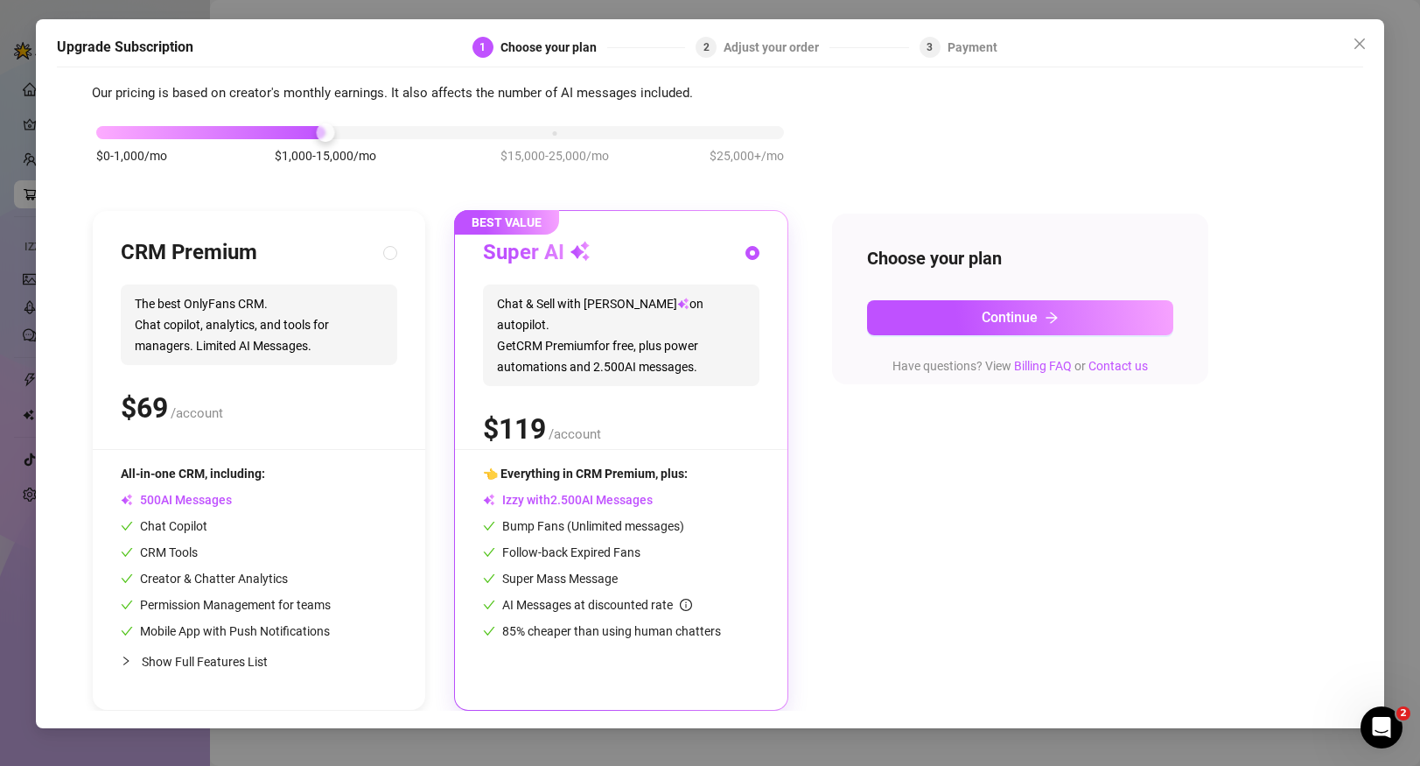
click at [287, 451] on div "CRM Premium The best OnlyFans CRM. Chat copilot, analytics, and tools for manag…" at bounding box center [259, 460] width 332 height 499
radio input "true"
radio input "false"
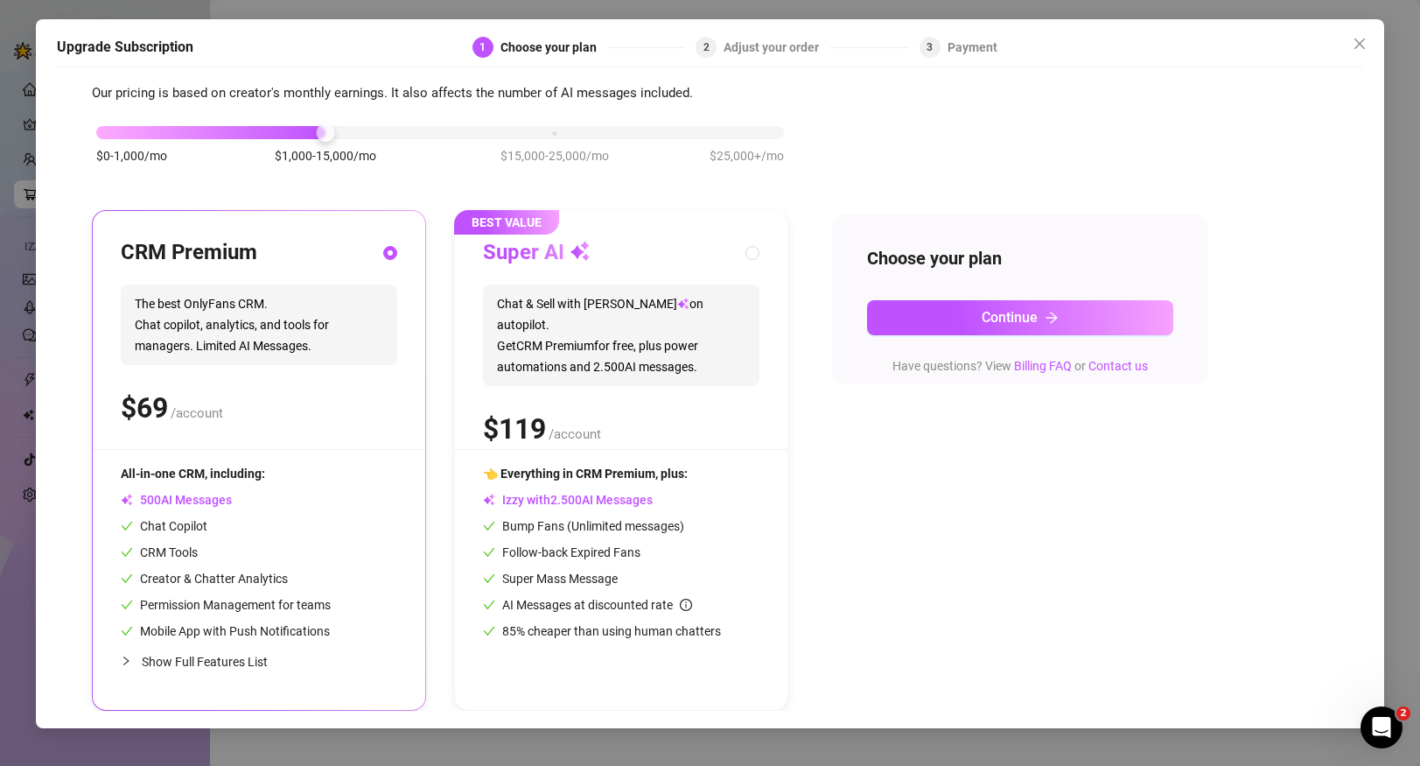
click at [623, 451] on div "BEST VALUE Super AI Chat & Sell with Izzy on autopilot. Get CRM Premium for fre…" at bounding box center [621, 460] width 332 height 499
radio input "false"
radio input "true"
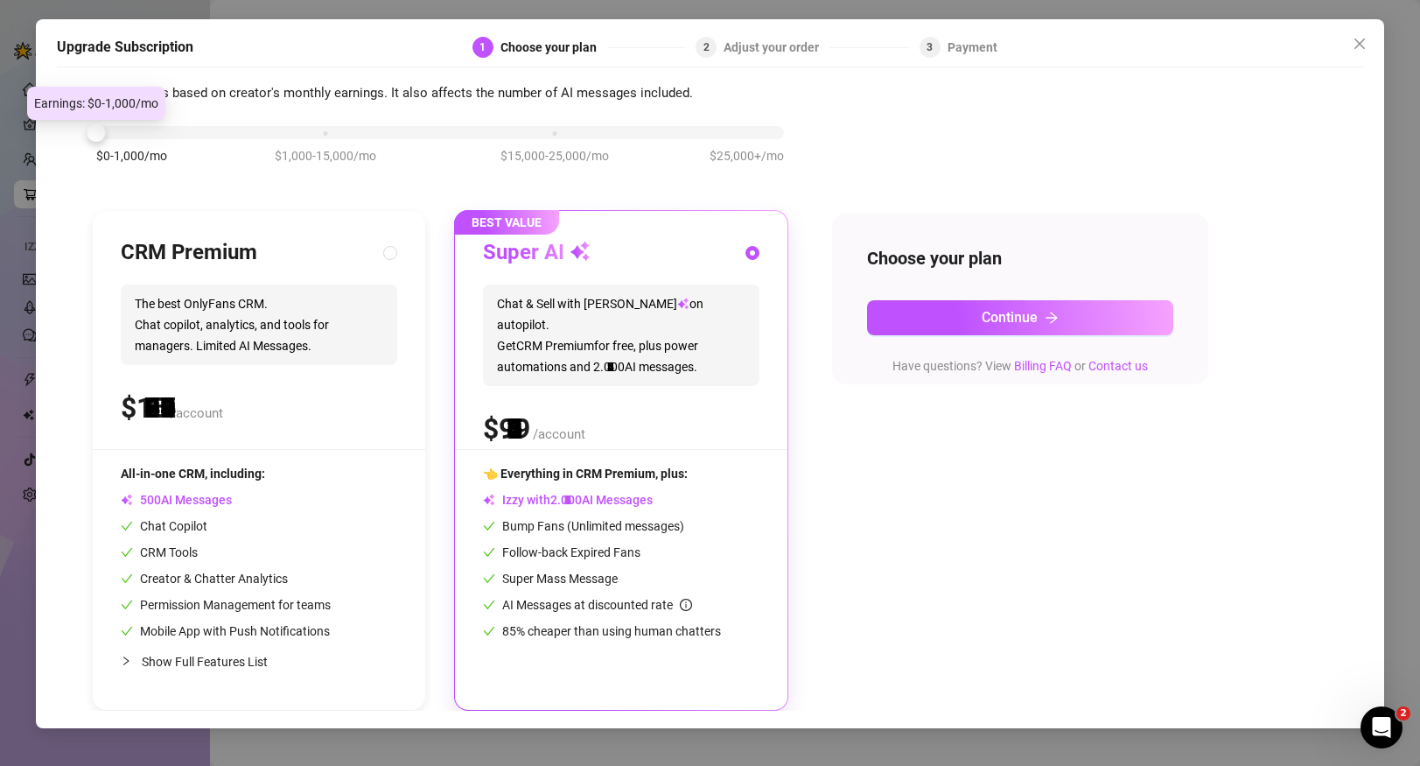
drag, startPoint x: 318, startPoint y: 131, endPoint x: 98, endPoint y: 147, distance: 221.1
click at [98, 133] on div "$0-1,000/mo $1,000-15,000/mo $15,000-25,000/mo $25,000+/mo" at bounding box center [440, 127] width 688 height 10
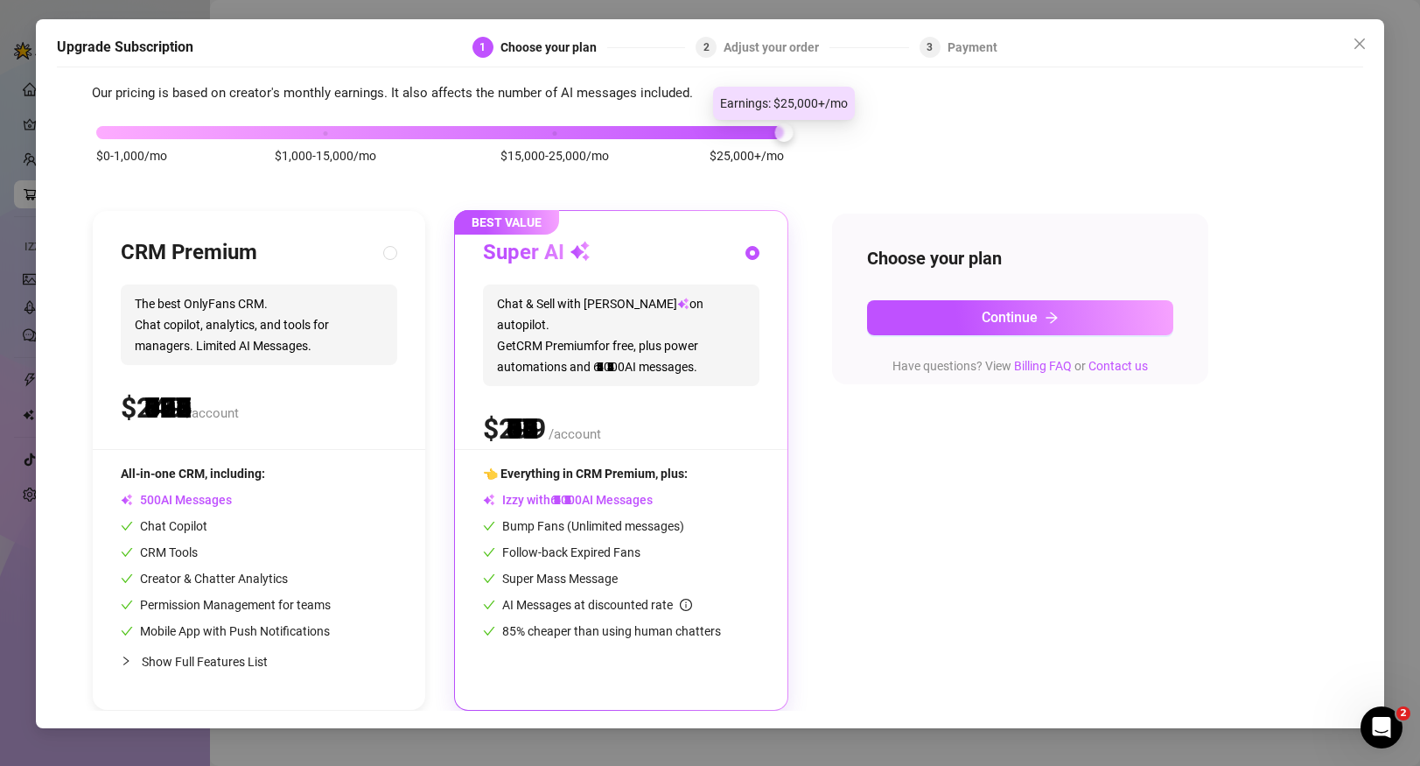
drag, startPoint x: 99, startPoint y: 129, endPoint x: 970, endPoint y: 147, distance: 871.7
click at [970, 147] on div "$0-1,000/mo $1,000-15,000/mo $15,000-25,000/mo $25,000+/mo CRM Premium The best…" at bounding box center [710, 407] width 1237 height 606
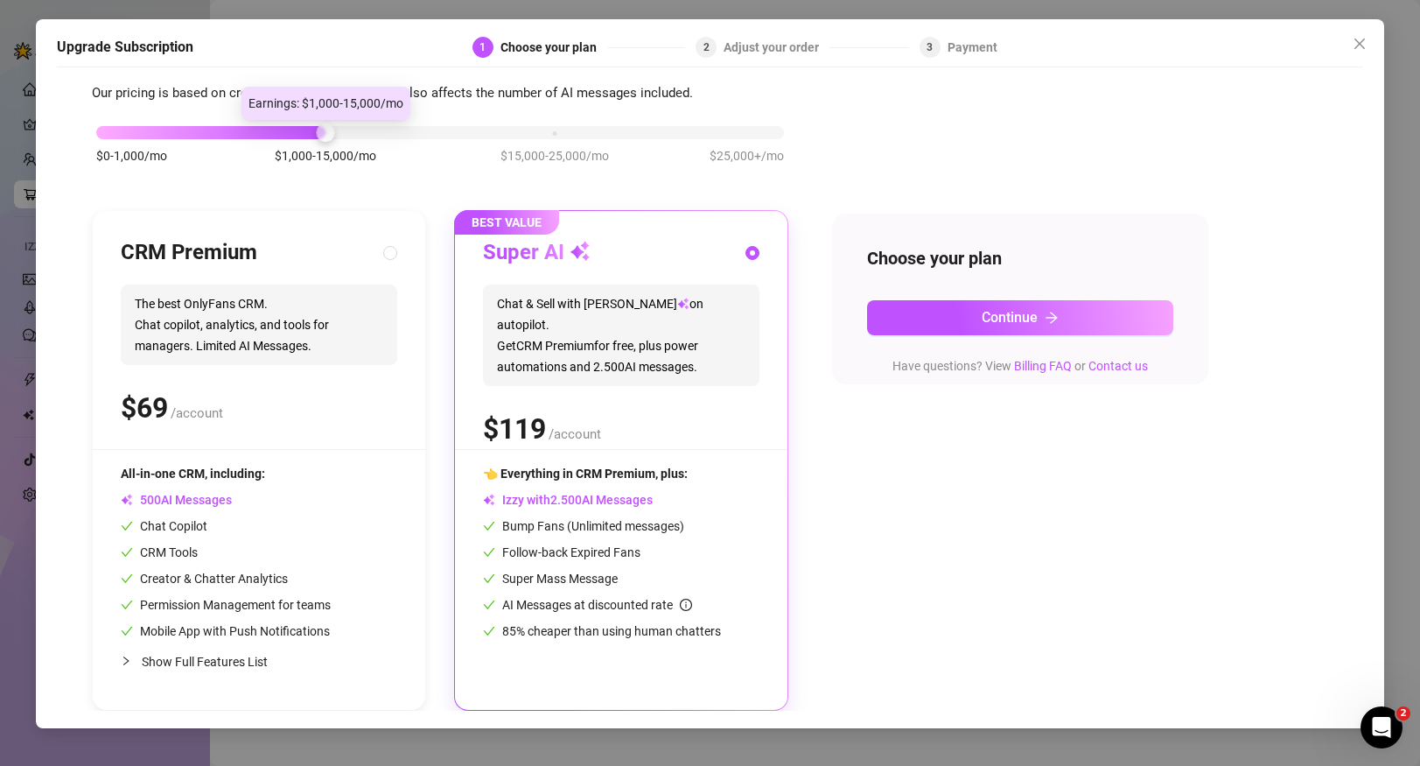
drag, startPoint x: 776, startPoint y: 133, endPoint x: 255, endPoint y: 145, distance: 521.6
click at [255, 146] on div "$0-1,000/mo $1,000-15,000/mo $15,000-25,000/mo $25,000+/mo" at bounding box center [440, 153] width 696 height 99
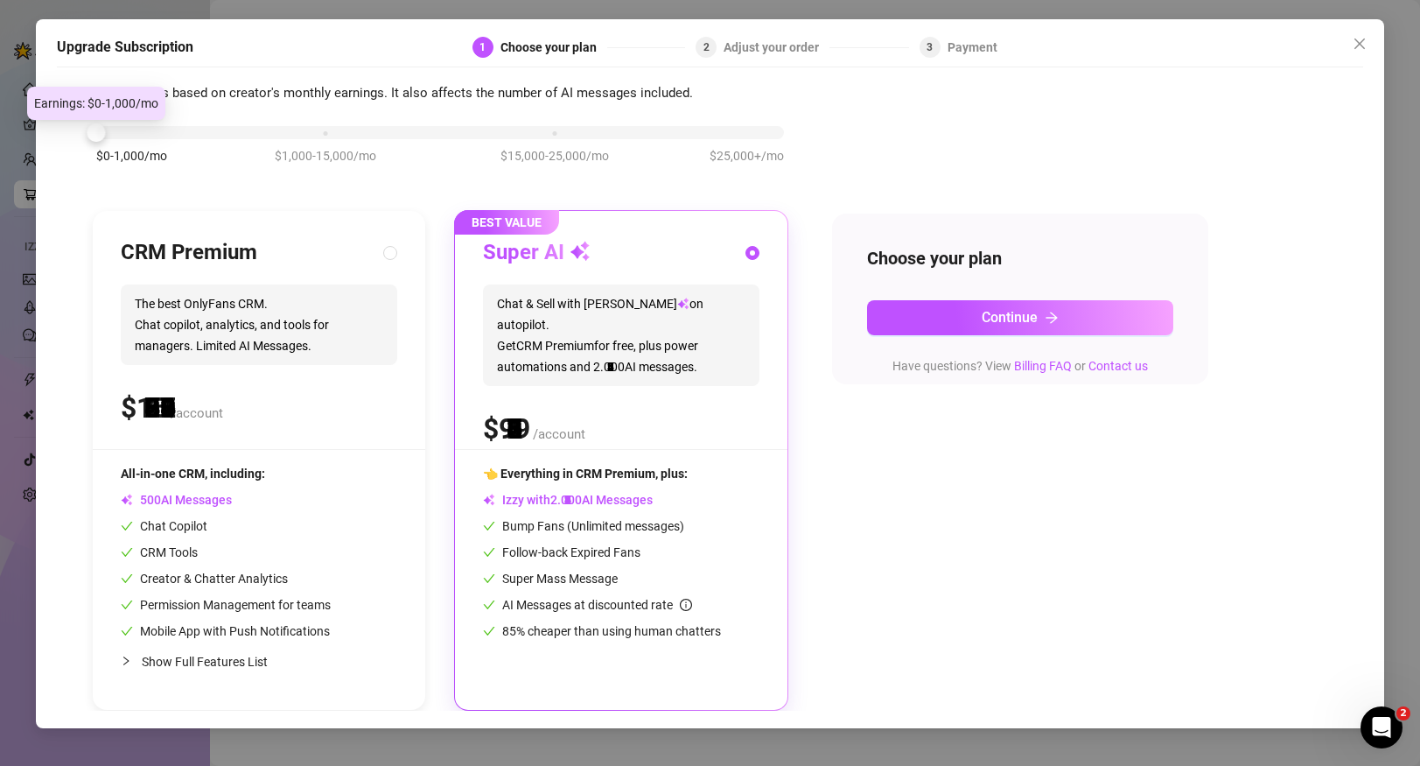
drag, startPoint x: 325, startPoint y: 127, endPoint x: 45, endPoint y: 136, distance: 280.2
click at [45, 136] on div "Upgrade Subscription 1 Choose your plan 2 Adjust your order 3 Payment Slide to …" at bounding box center [710, 373] width 1349 height 709
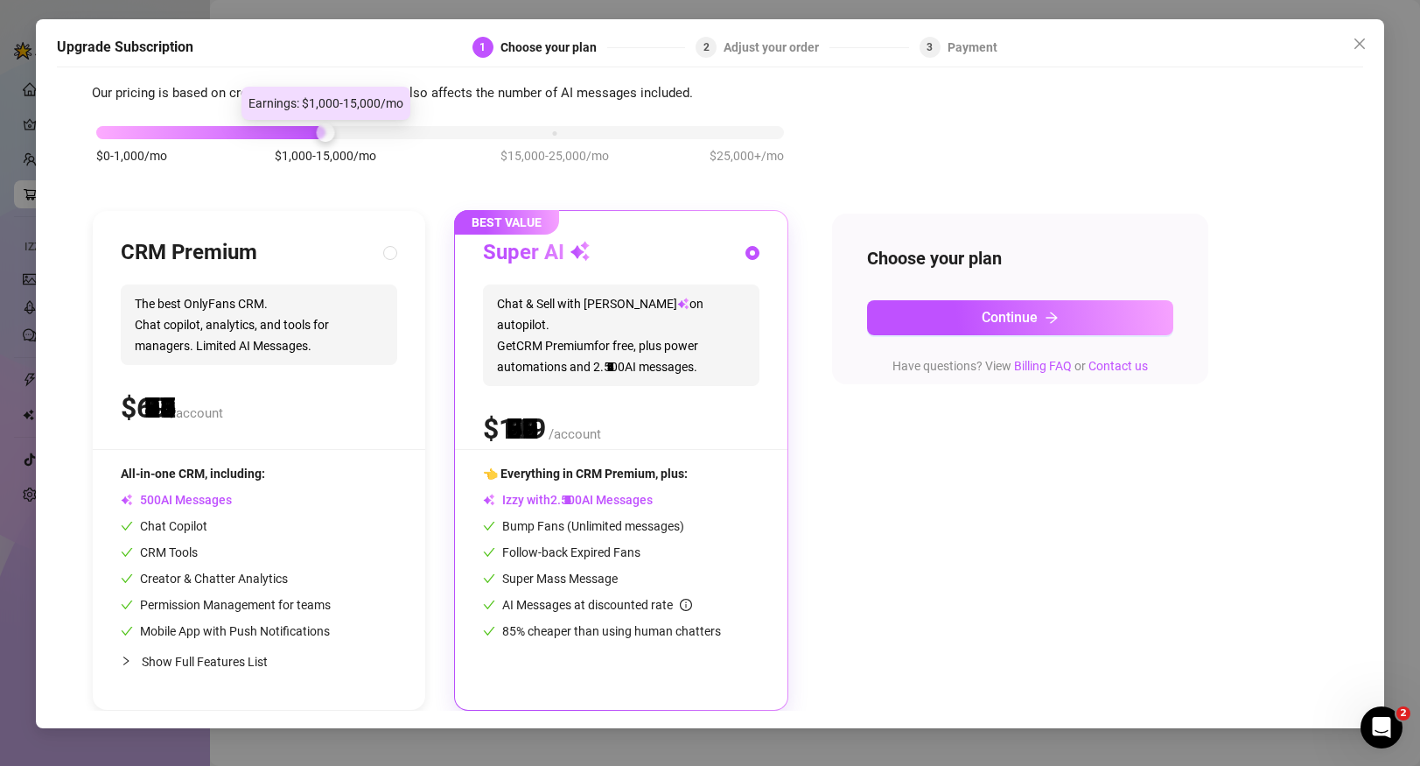
drag, startPoint x: 98, startPoint y: 134, endPoint x: 247, endPoint y: 141, distance: 148.9
click at [247, 141] on div "$0-1,000/mo $1,000-15,000/mo $15,000-25,000/mo $25,000+/mo" at bounding box center [440, 153] width 696 height 99
drag, startPoint x: 247, startPoint y: 141, endPoint x: 67, endPoint y: 152, distance: 179.7
click at [67, 152] on div "Slide to see pricing tiers Our pricing is based on creator's monthly earnings. …" at bounding box center [710, 393] width 1307 height 634
click at [100, 146] on span "$0-1,000/mo" at bounding box center [131, 155] width 71 height 19
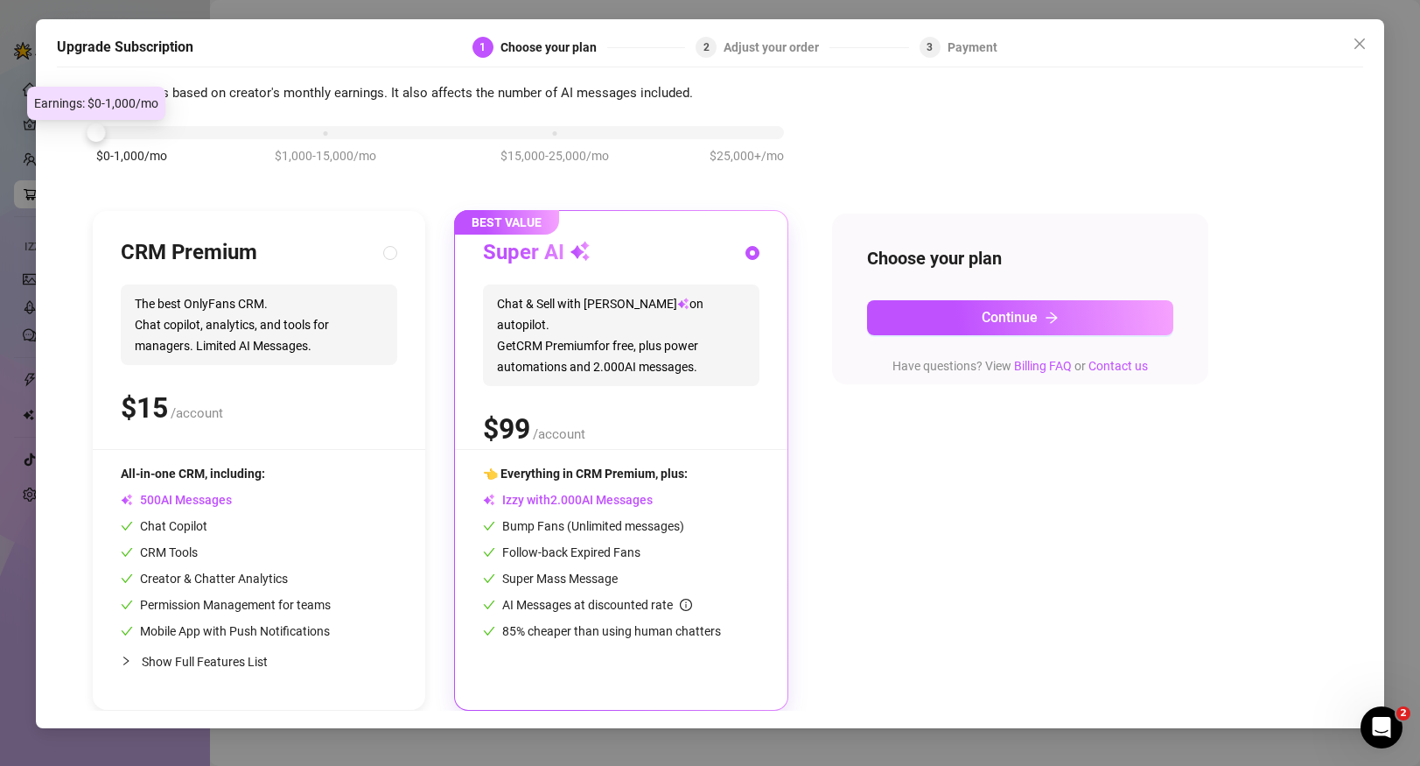
click at [100, 129] on div at bounding box center [96, 132] width 18 height 18
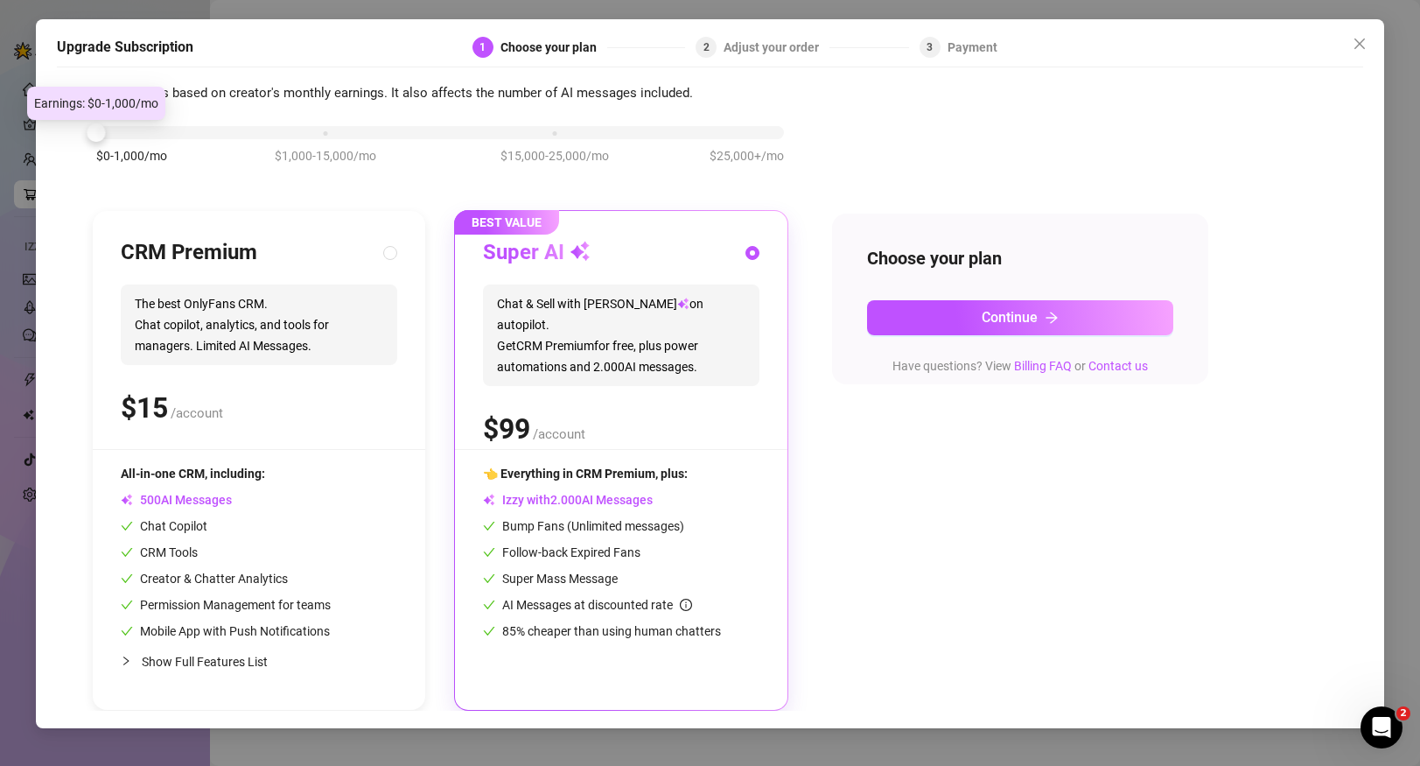
click at [100, 129] on div at bounding box center [96, 132] width 18 height 18
drag, startPoint x: 100, startPoint y: 123, endPoint x: -40, endPoint y: 463, distance: 367.2
click at [0, 463] on html "Setup Creator Analytics Team Analytics Purchase Subscription Izzy AI Chatter Co…" at bounding box center [710, 383] width 1420 height 766
